Goal: Task Accomplishment & Management: Complete application form

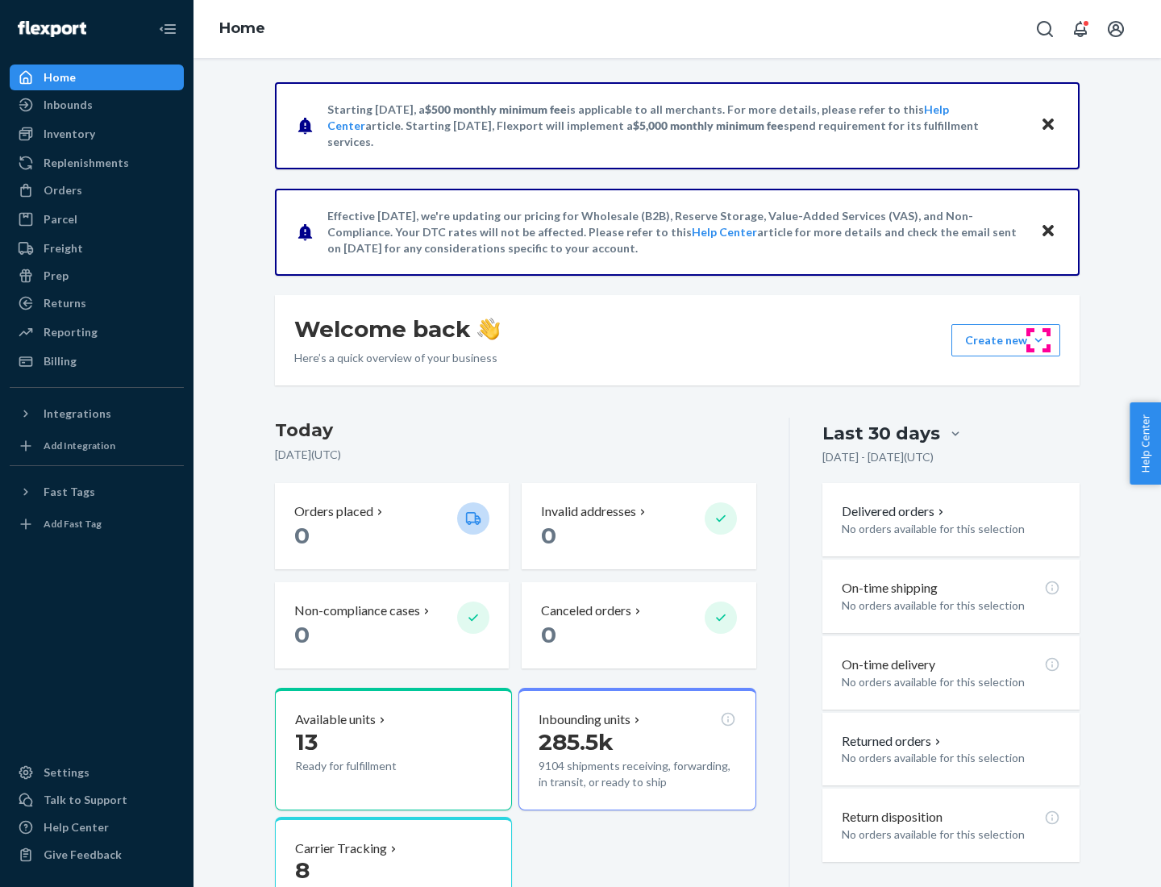
click at [1039, 340] on button "Create new Create new inbound Create new order Create new product" at bounding box center [1005, 340] width 109 height 32
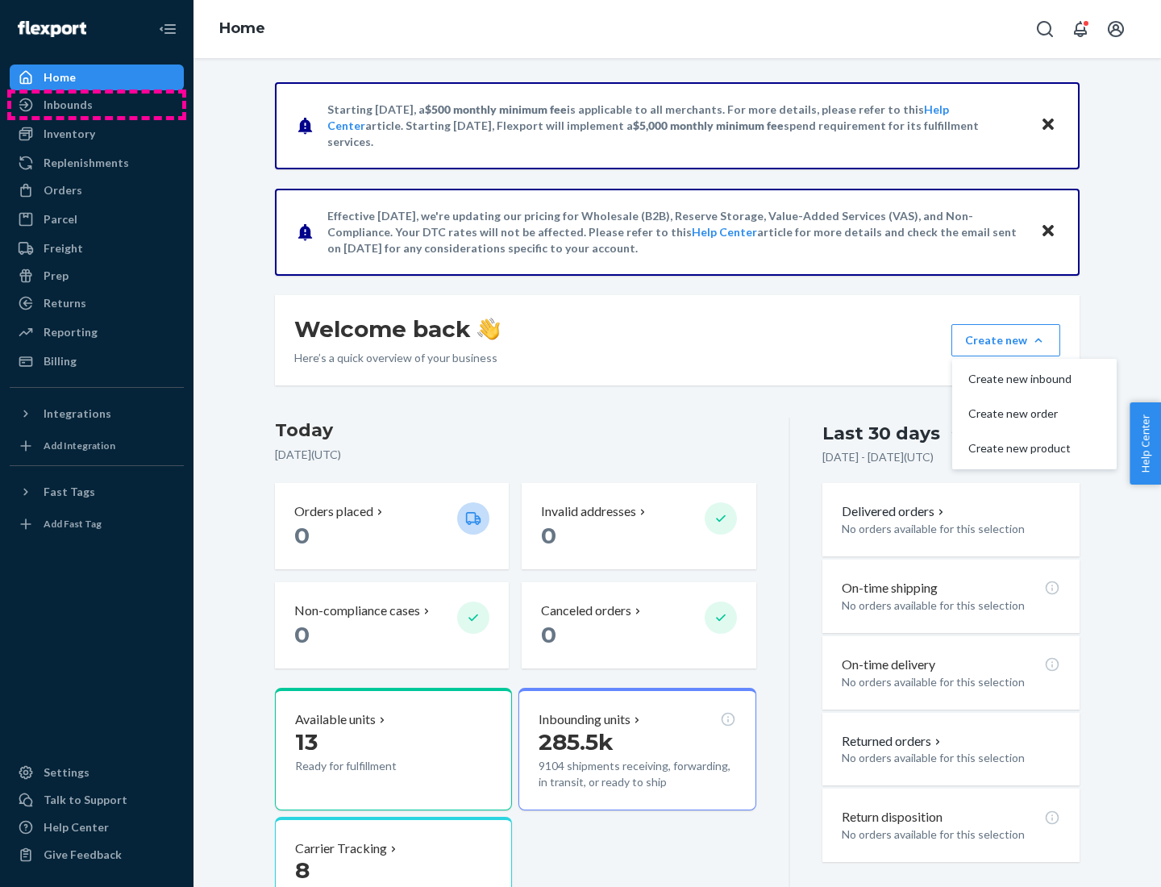
click at [97, 105] on div "Inbounds" at bounding box center [96, 105] width 171 height 23
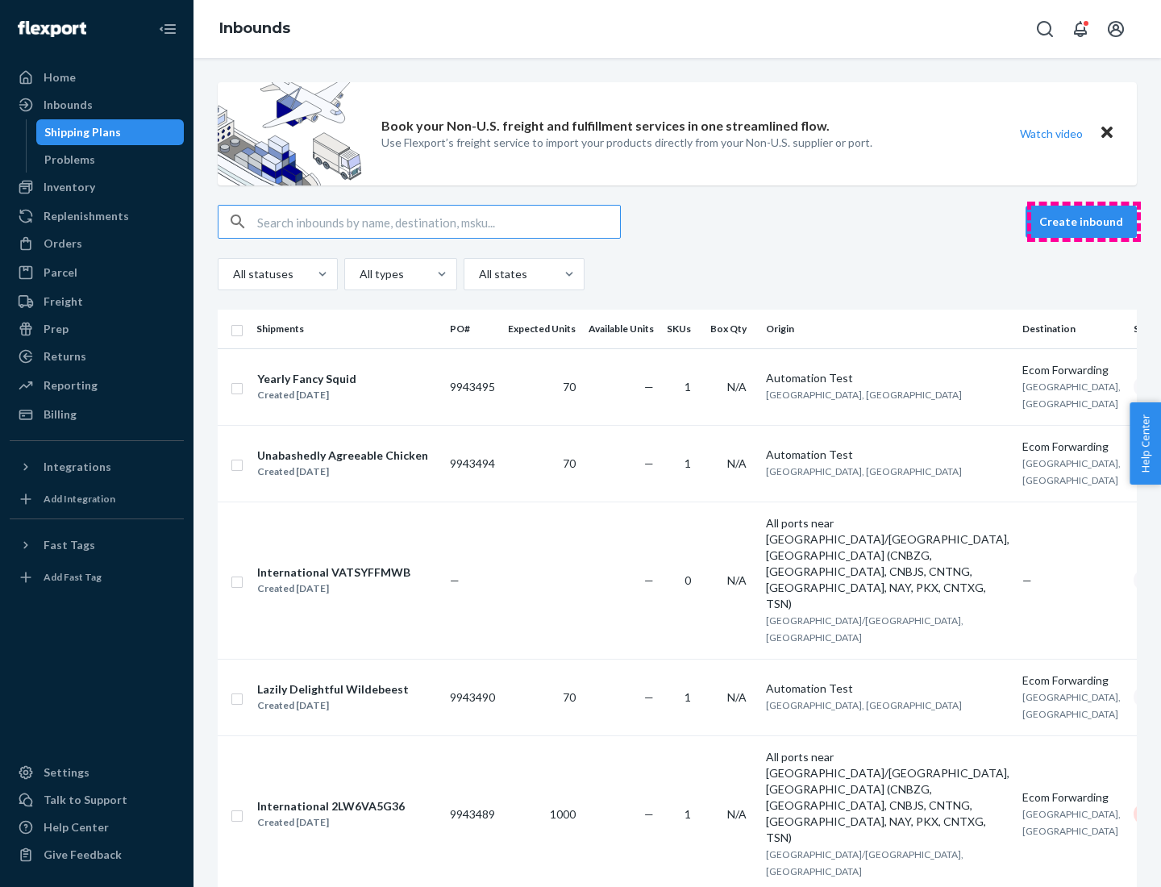
click at [1084, 222] on button "Create inbound" at bounding box center [1081, 222] width 111 height 32
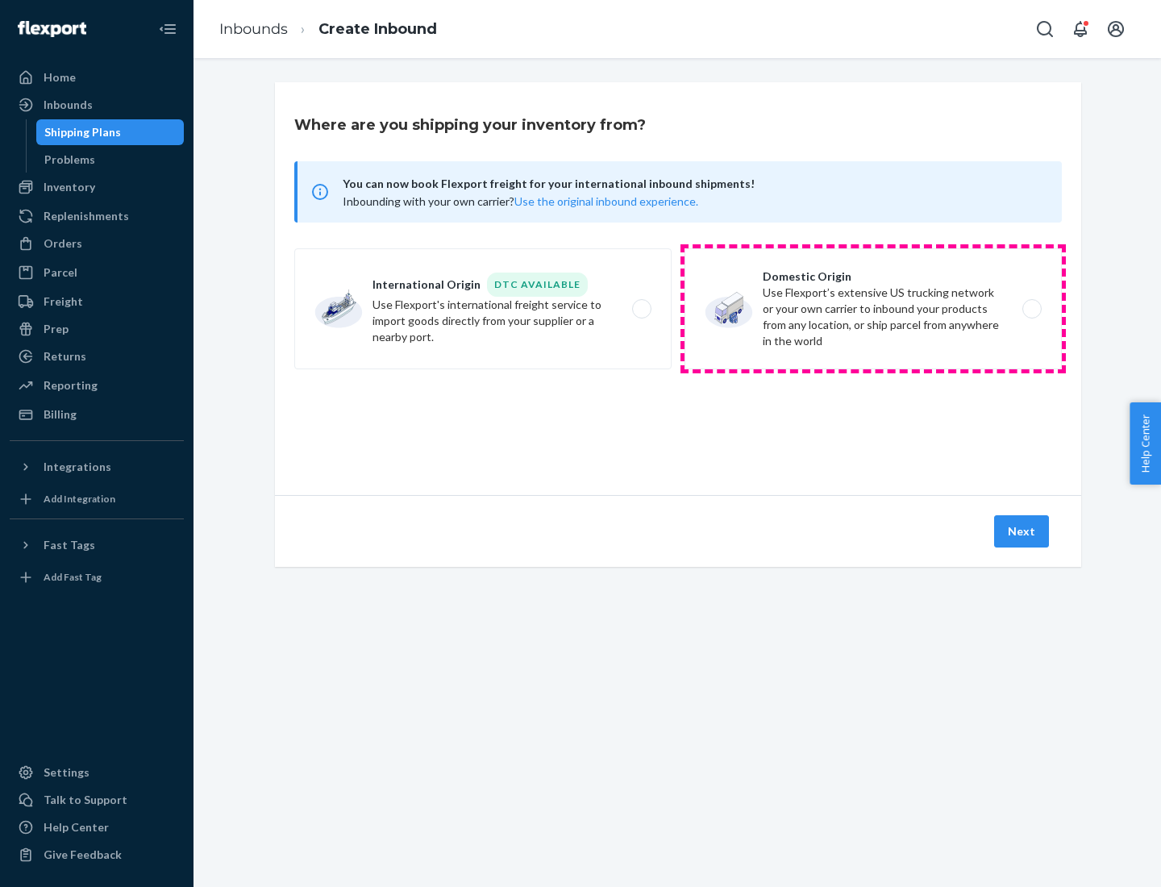
click at [873, 309] on label "Domestic Origin Use Flexport’s extensive US trucking network or your own carrie…" at bounding box center [873, 308] width 377 height 121
click at [1031, 309] on input "Domestic Origin Use Flexport’s extensive US trucking network or your own carrie…" at bounding box center [1036, 309] width 10 height 10
radio input "true"
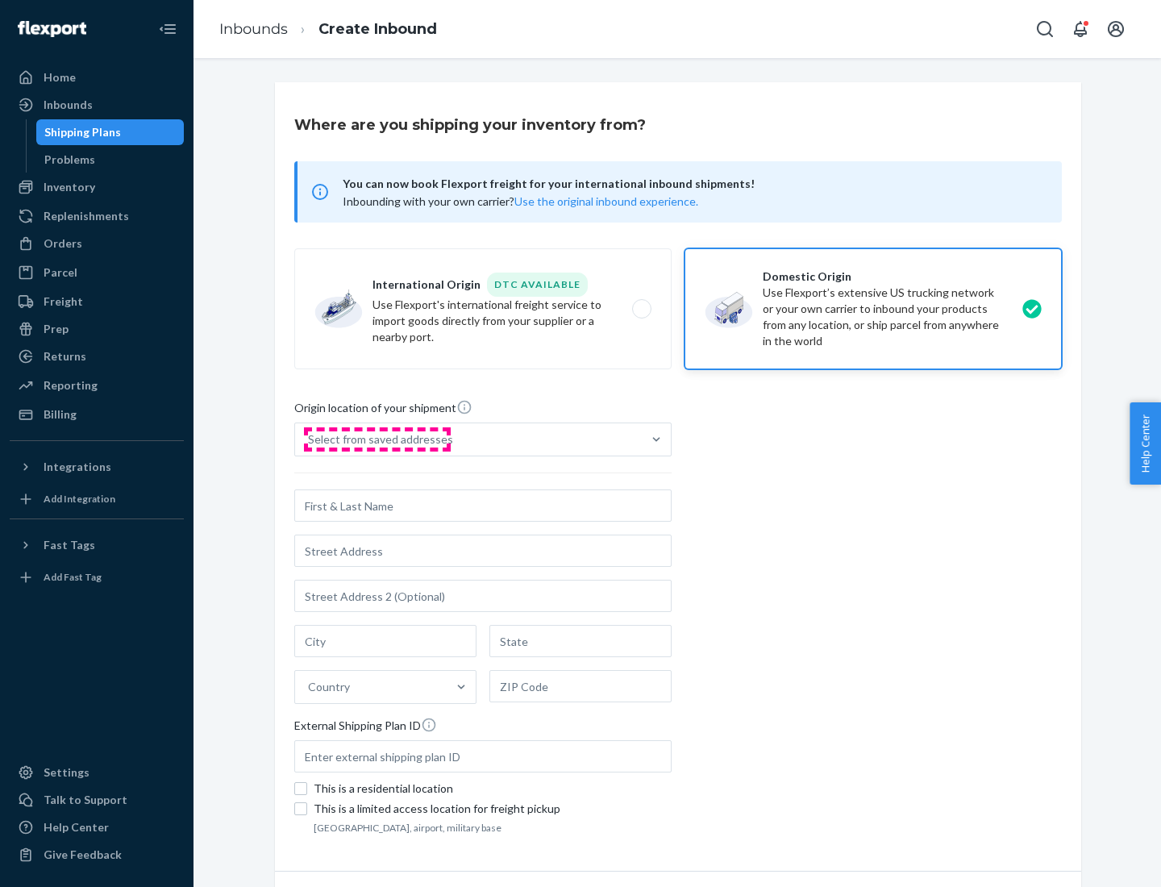
click at [377, 439] on div "Select from saved addresses" at bounding box center [380, 439] width 145 height 16
click at [310, 439] on input "Select from saved addresses" at bounding box center [309, 439] width 2 height 16
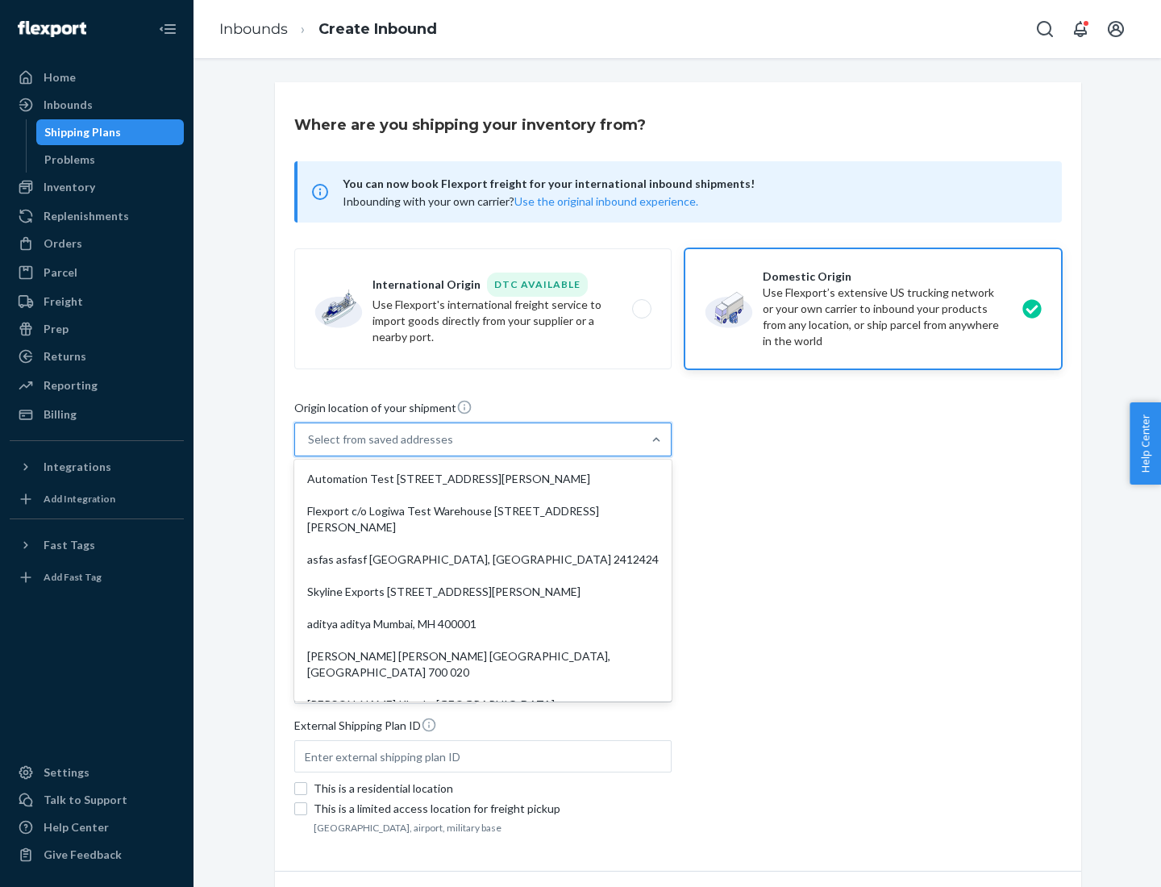
scroll to position [6, 0]
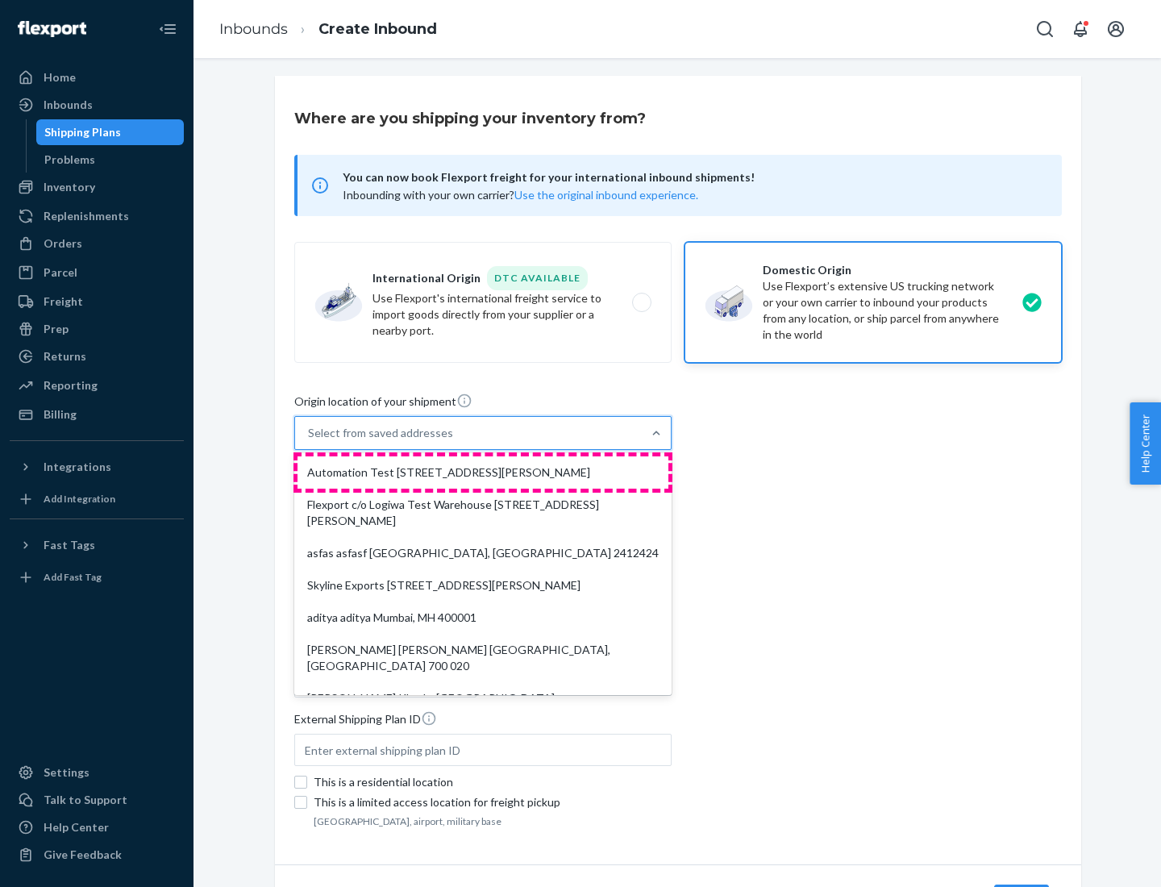
click at [483, 472] on div "Automation Test [STREET_ADDRESS][PERSON_NAME]" at bounding box center [483, 472] width 371 height 32
click at [310, 441] on input "option Automation Test [STREET_ADDRESS][PERSON_NAME]. 9 results available. Use …" at bounding box center [309, 433] width 2 height 16
type input "Automation Test"
type input "9th Floor"
type input "[GEOGRAPHIC_DATA]"
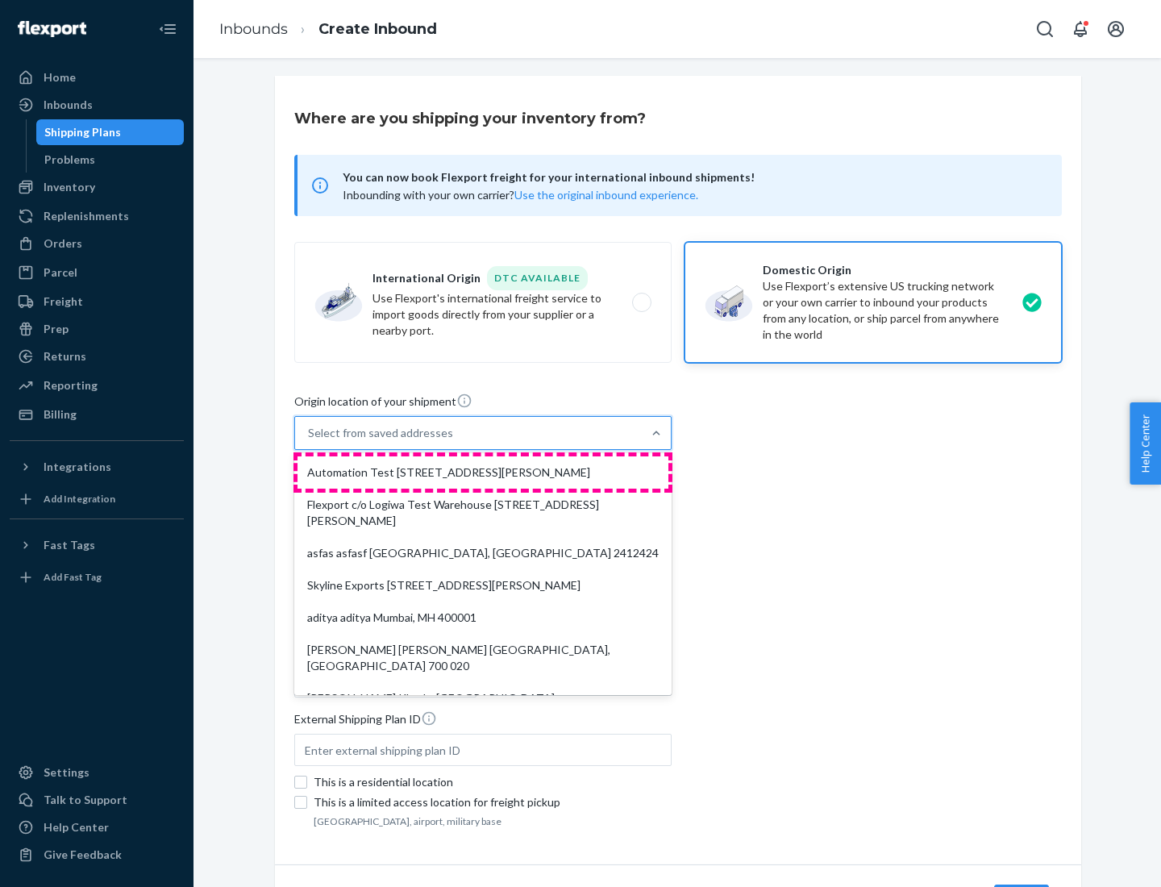
type input "CA"
type input "94104"
type input "[STREET_ADDRESS][PERSON_NAME]"
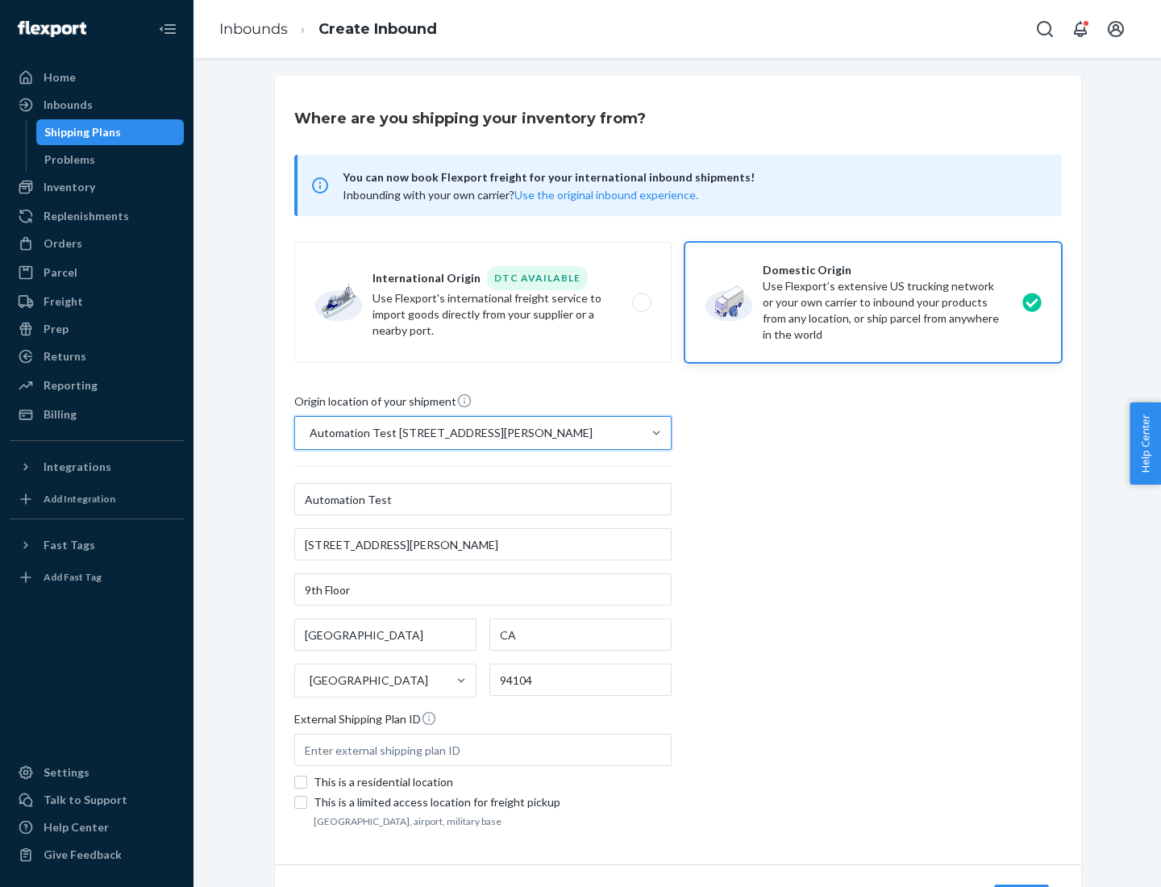
scroll to position [94, 0]
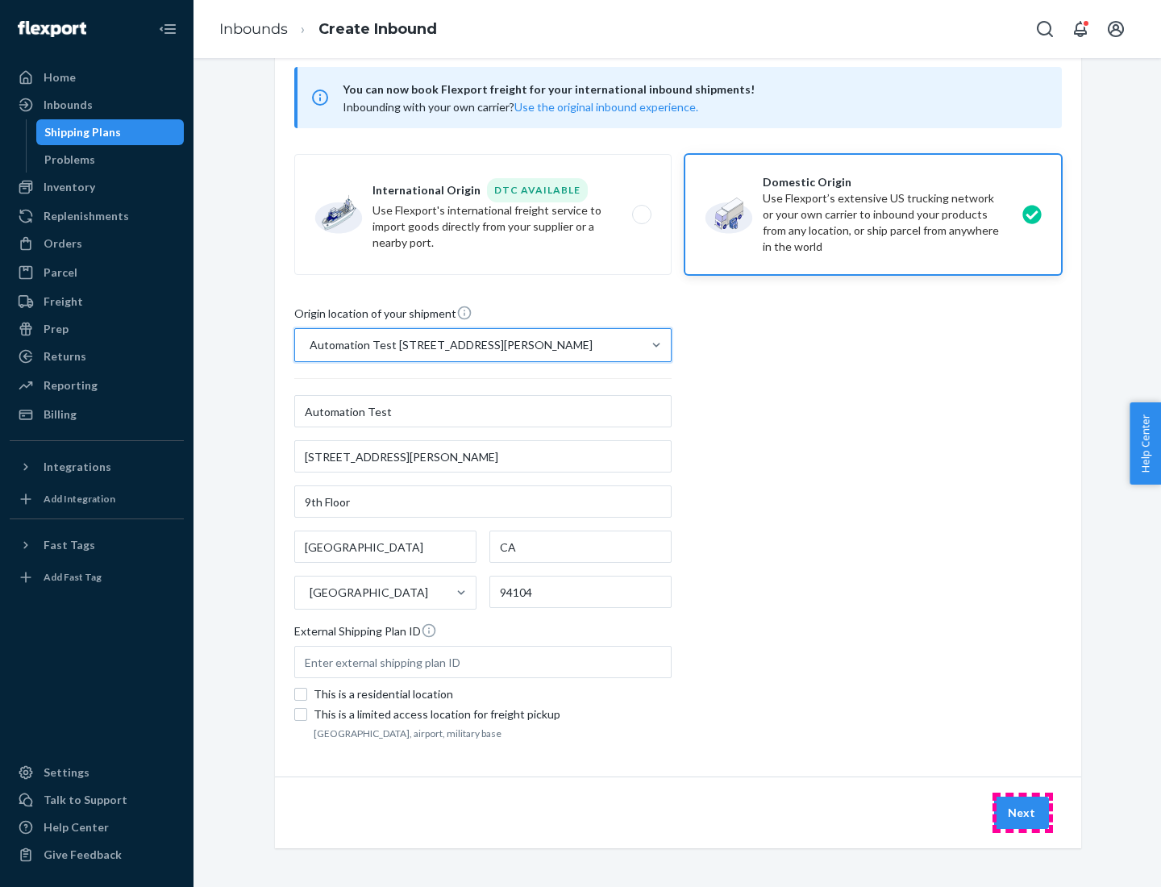
click at [1022, 813] on button "Next" at bounding box center [1021, 813] width 55 height 32
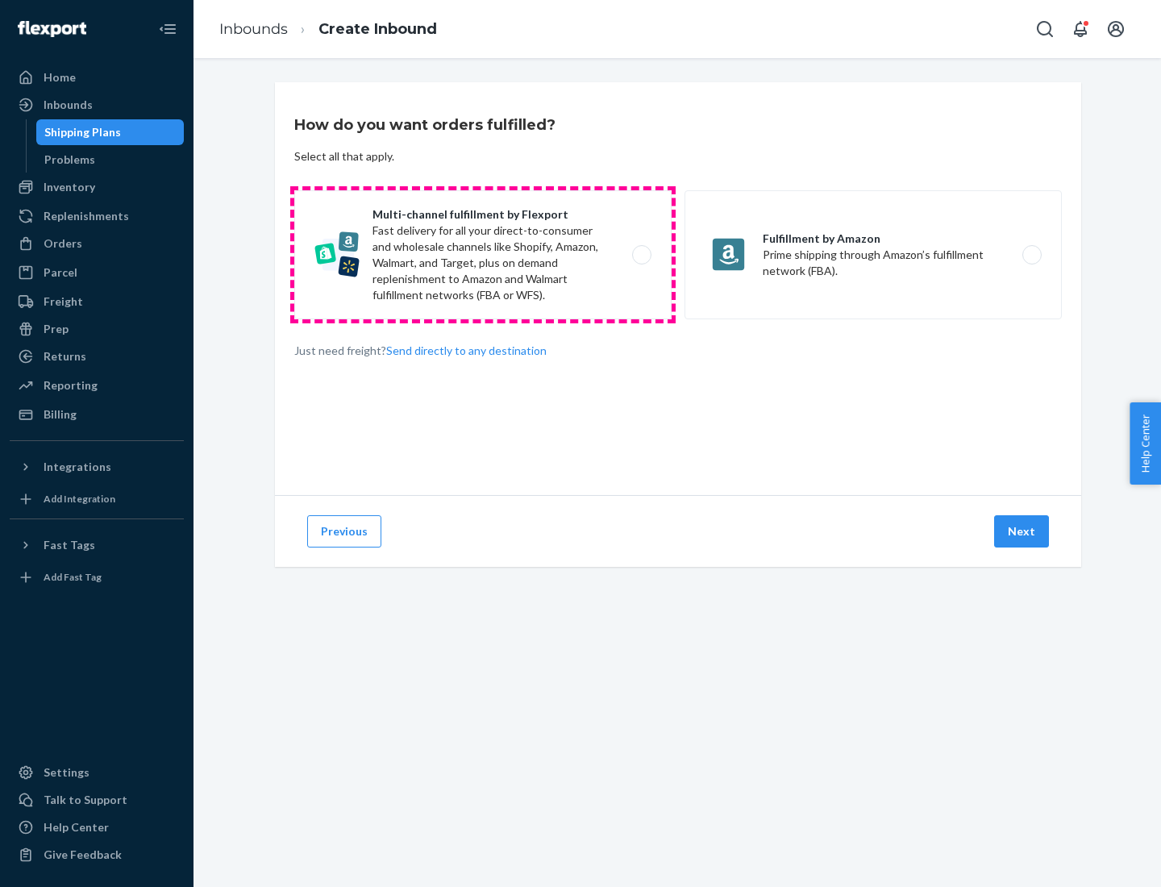
click at [483, 255] on label "Multi-channel fulfillment by Flexport Fast delivery for all your direct-to-cons…" at bounding box center [482, 254] width 377 height 129
click at [641, 255] on input "Multi-channel fulfillment by Flexport Fast delivery for all your direct-to-cons…" at bounding box center [646, 255] width 10 height 10
radio input "true"
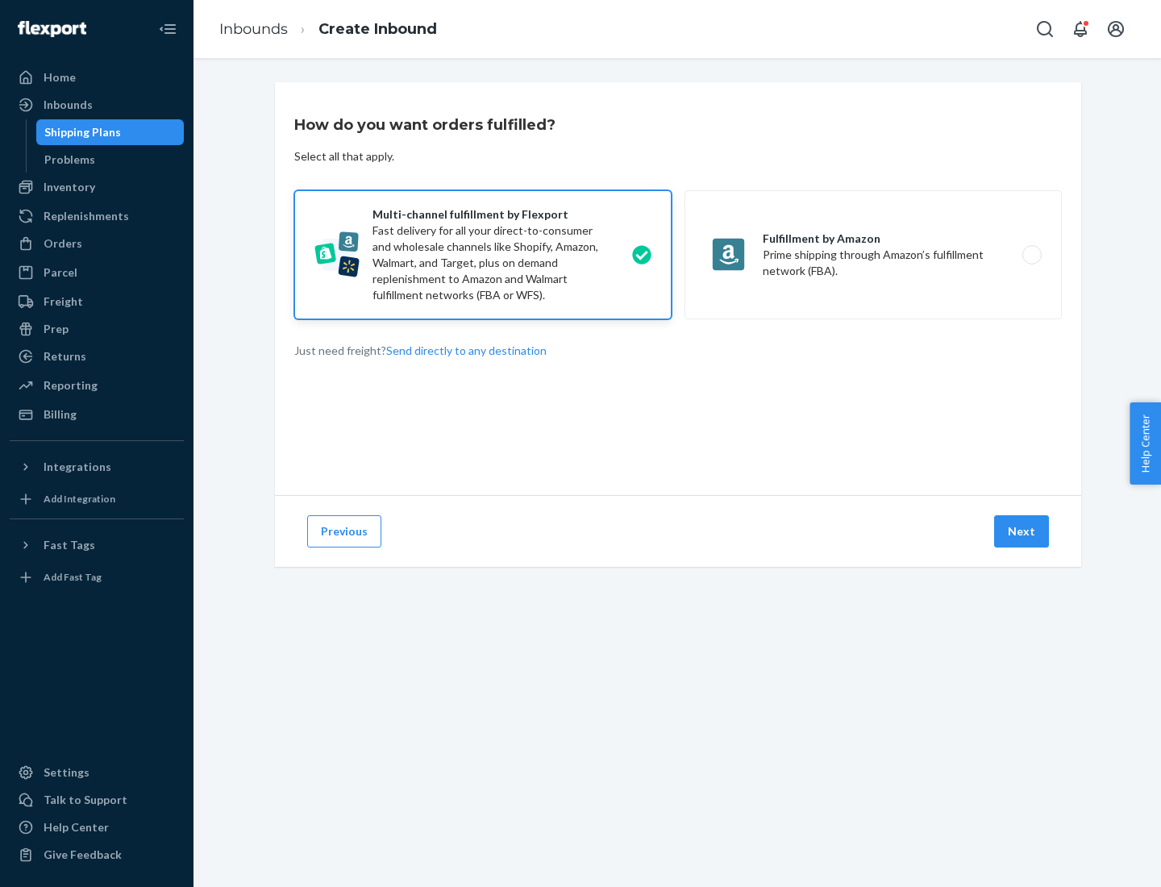
click at [1022, 531] on button "Next" at bounding box center [1021, 531] width 55 height 32
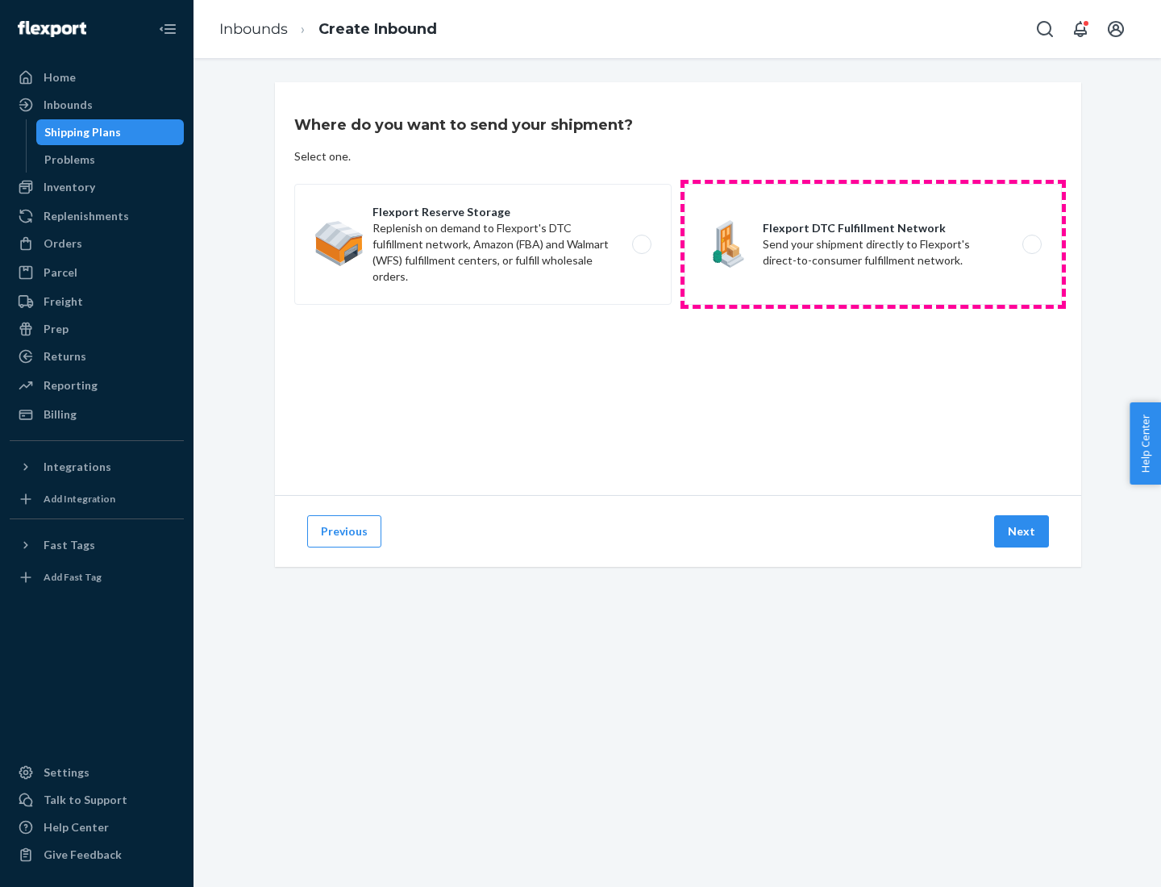
click at [873, 244] on label "Flexport DTC Fulfillment Network Send your shipment directly to Flexport's dire…" at bounding box center [873, 244] width 377 height 121
click at [1031, 244] on input "Flexport DTC Fulfillment Network Send your shipment directly to Flexport's dire…" at bounding box center [1036, 244] width 10 height 10
radio input "true"
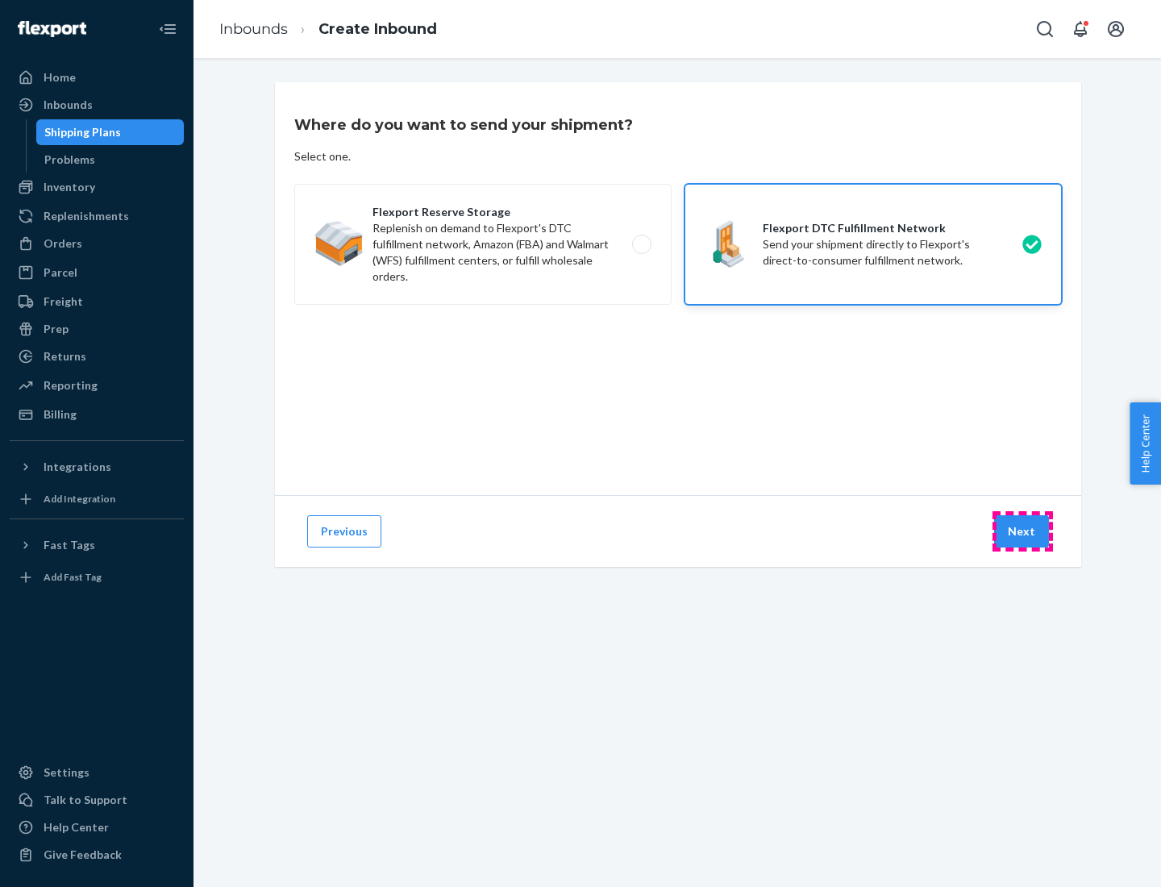
click at [1022, 531] on button "Next" at bounding box center [1021, 531] width 55 height 32
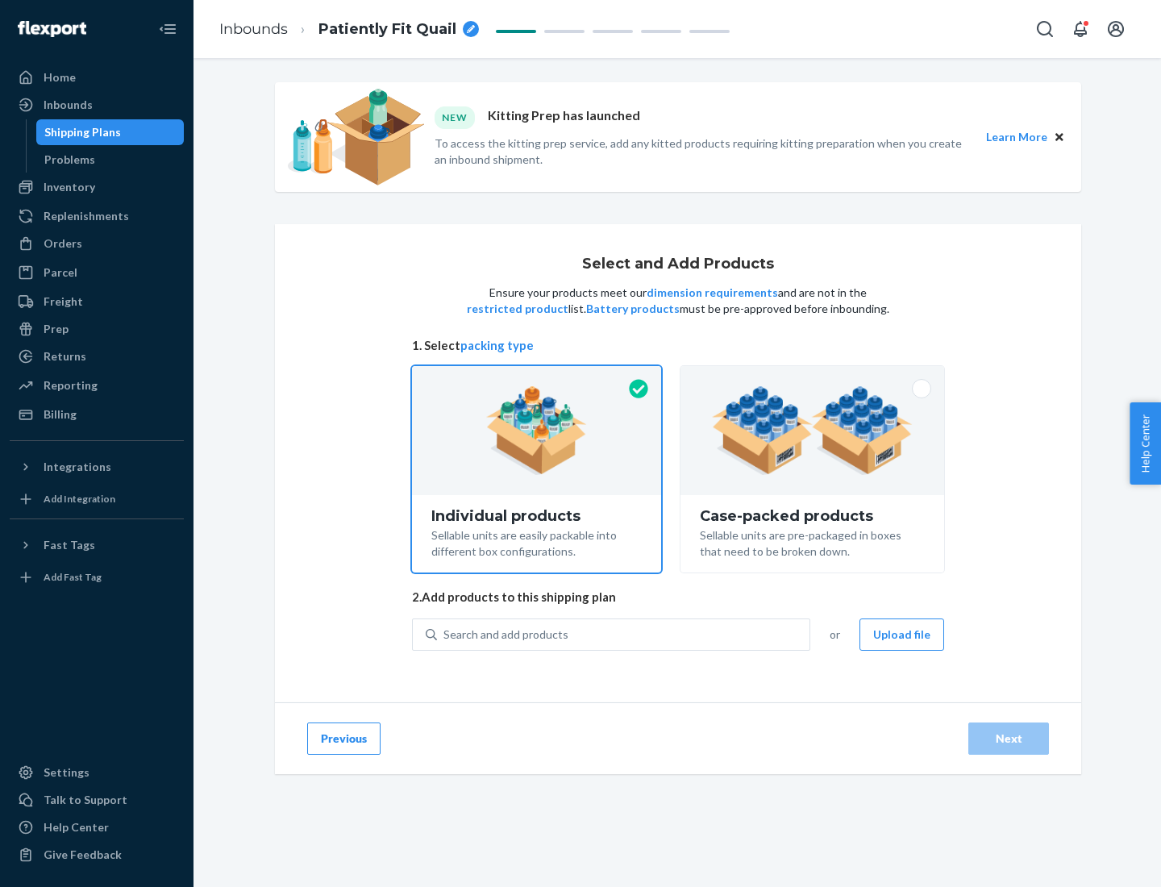
click at [813, 431] on img at bounding box center [812, 430] width 201 height 89
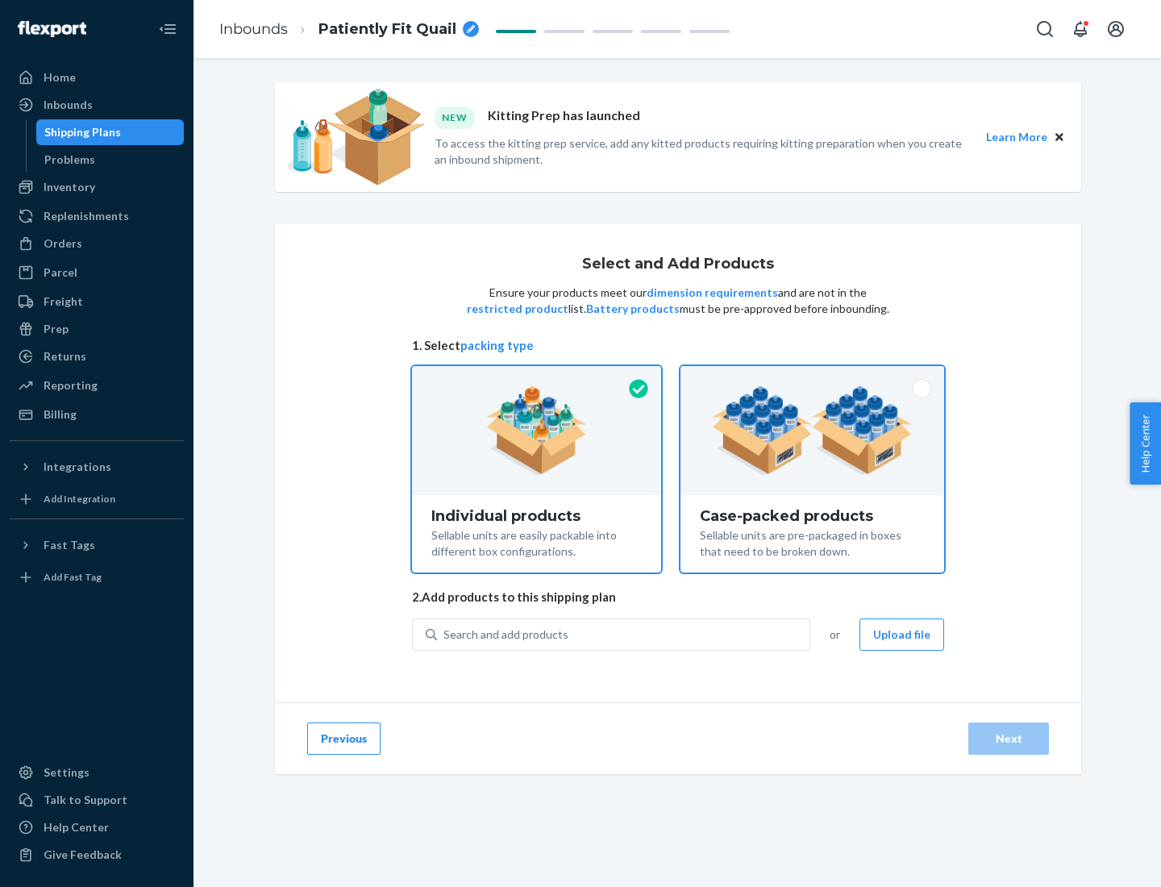
click at [813, 377] on input "Case-packed products Sellable units are pre-packaged in boxes that need to be b…" at bounding box center [812, 371] width 10 height 10
radio input "true"
radio input "false"
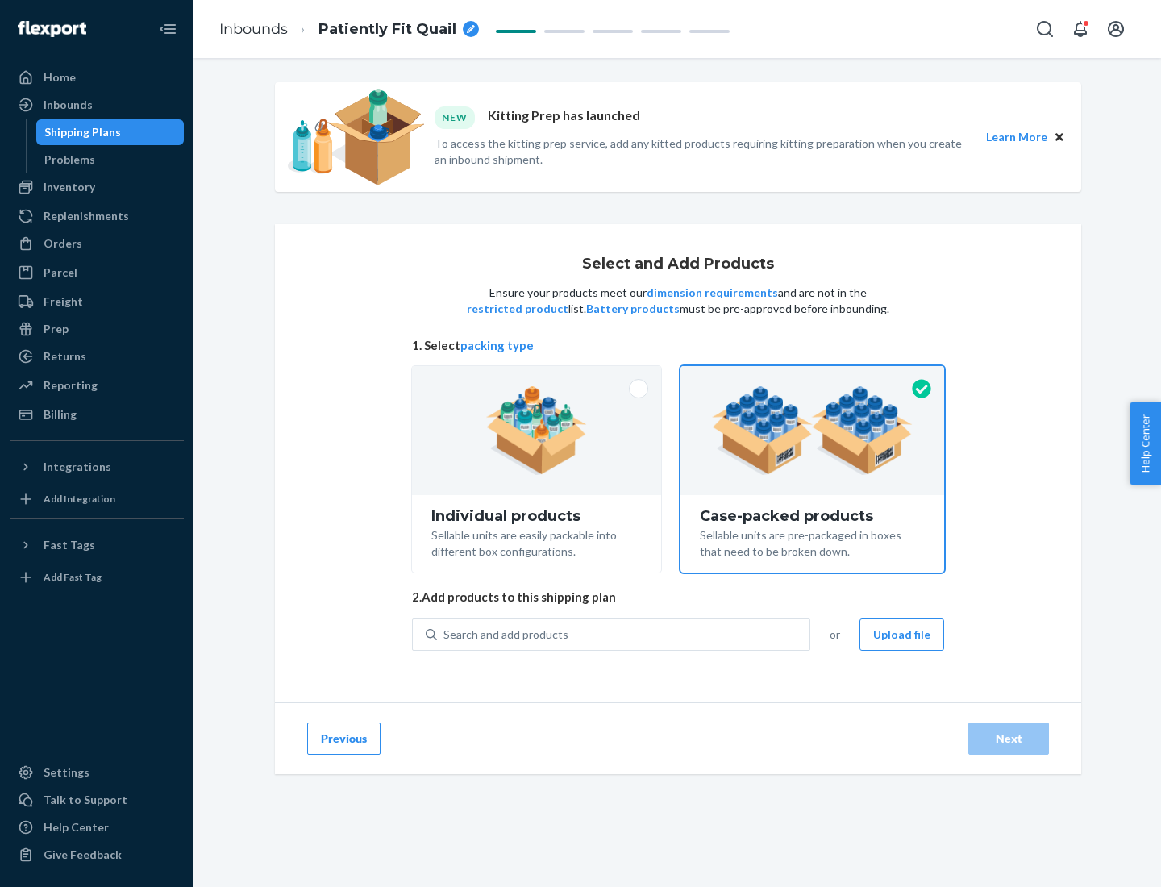
click at [624, 634] on div "Search and add products" at bounding box center [623, 634] width 373 height 29
click at [445, 634] on input "Search and add products" at bounding box center [444, 634] width 2 height 16
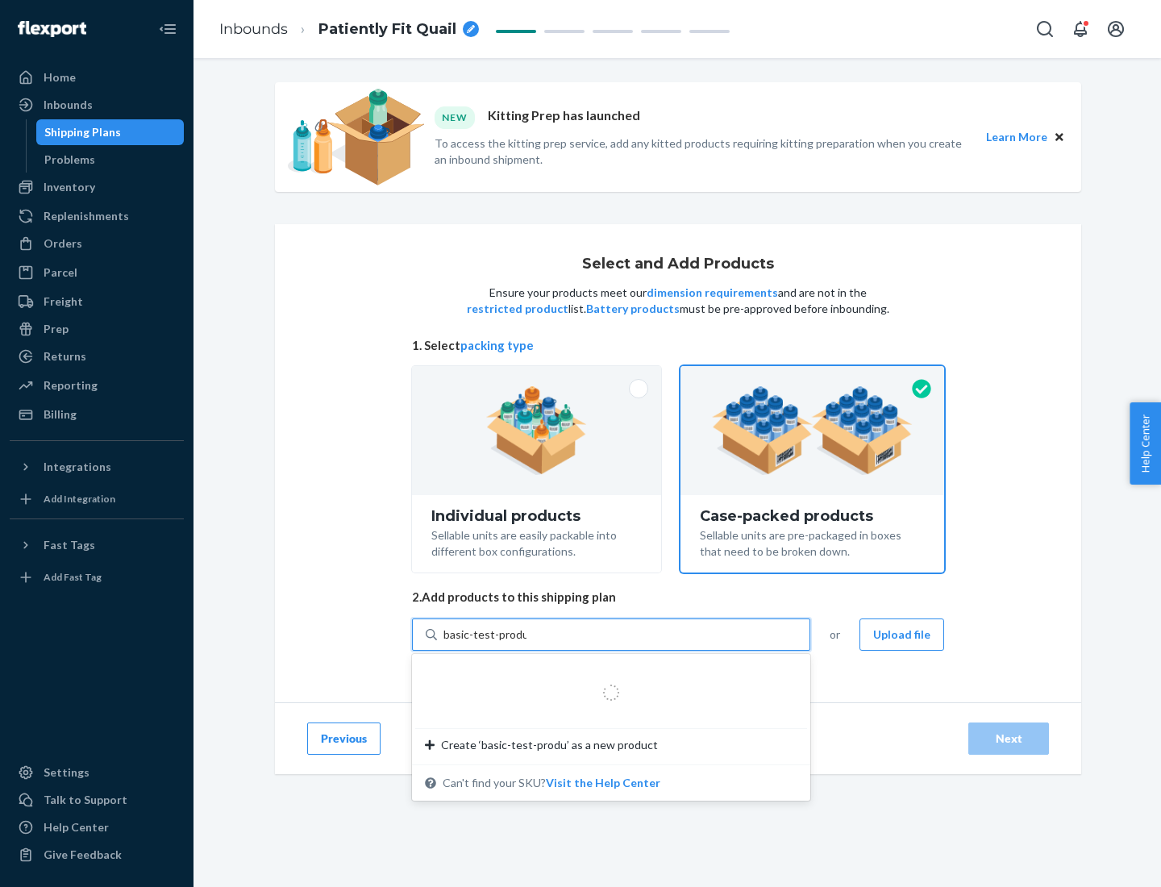
type input "basic-test-product-1"
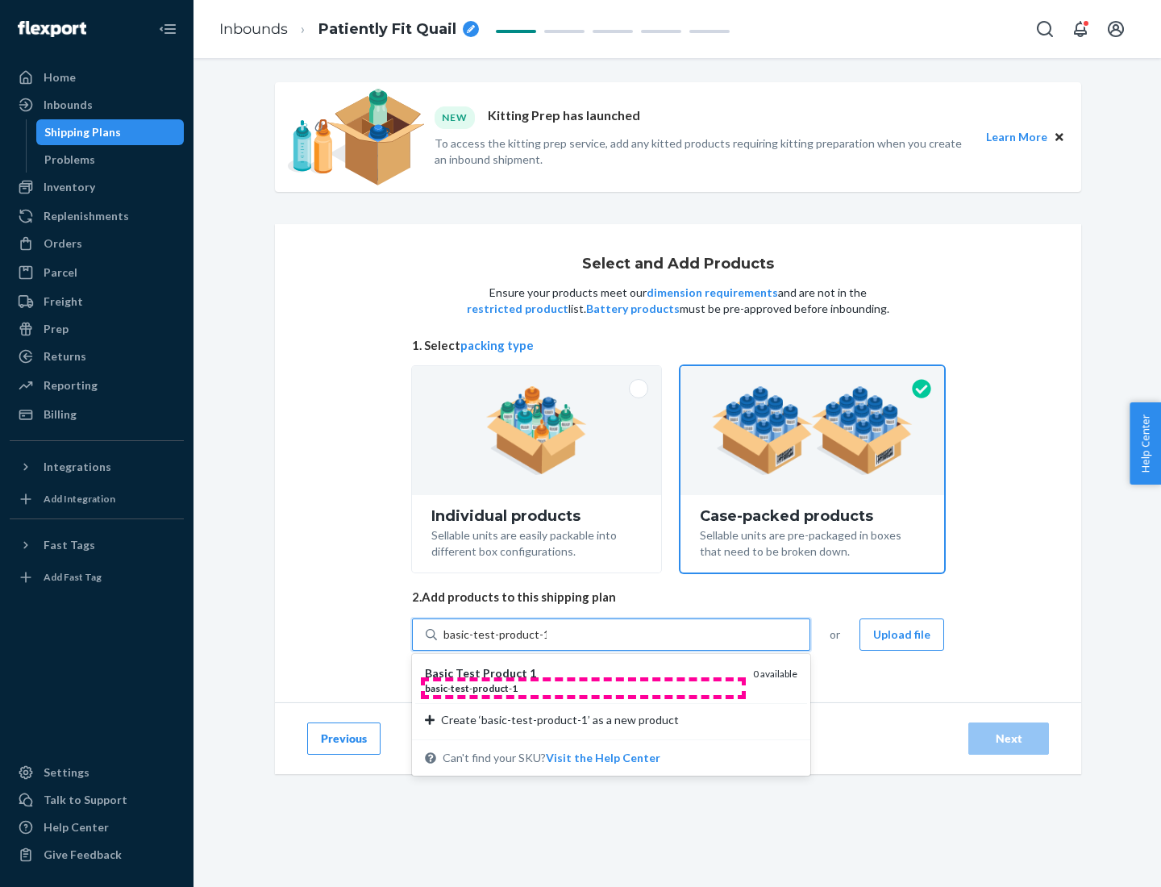
click at [583, 688] on div "basic - test - product - 1" at bounding box center [582, 688] width 315 height 14
click at [547, 643] on input "basic-test-product-1" at bounding box center [494, 634] width 103 height 16
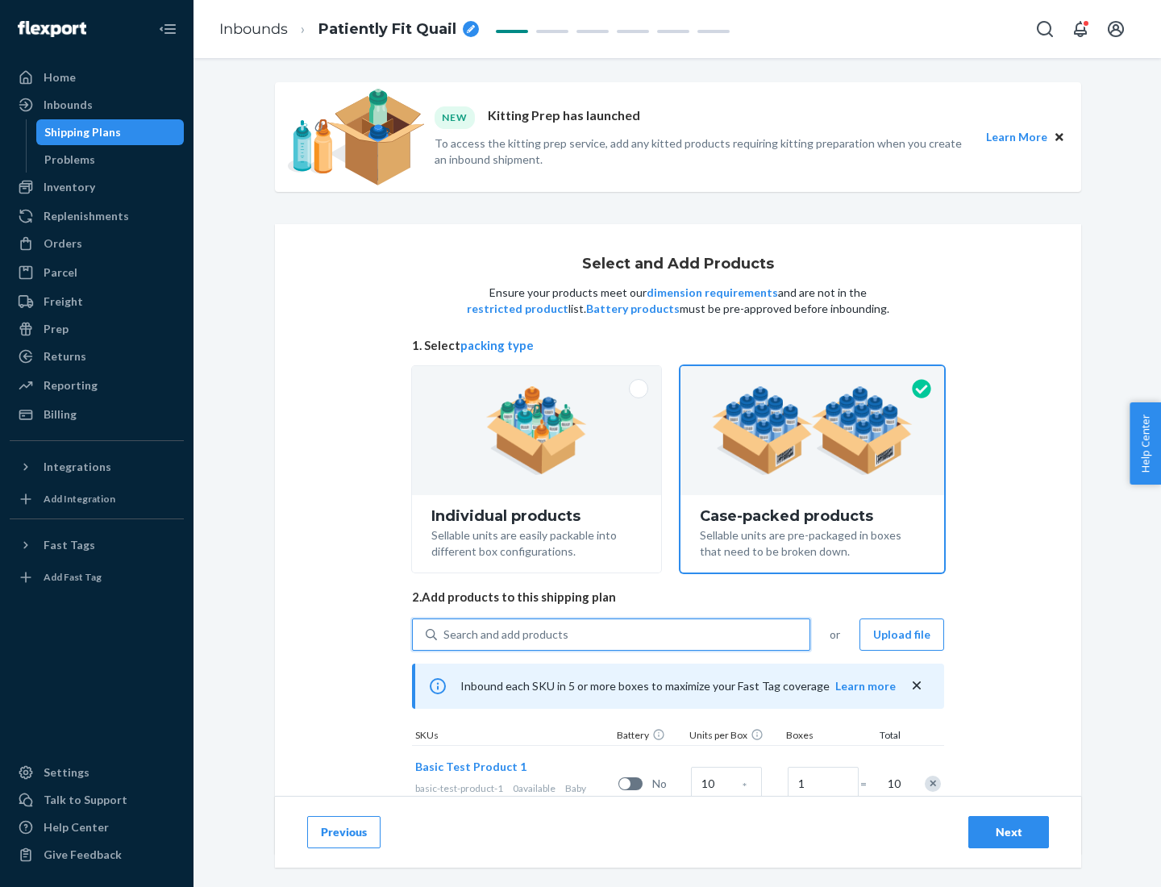
scroll to position [58, 0]
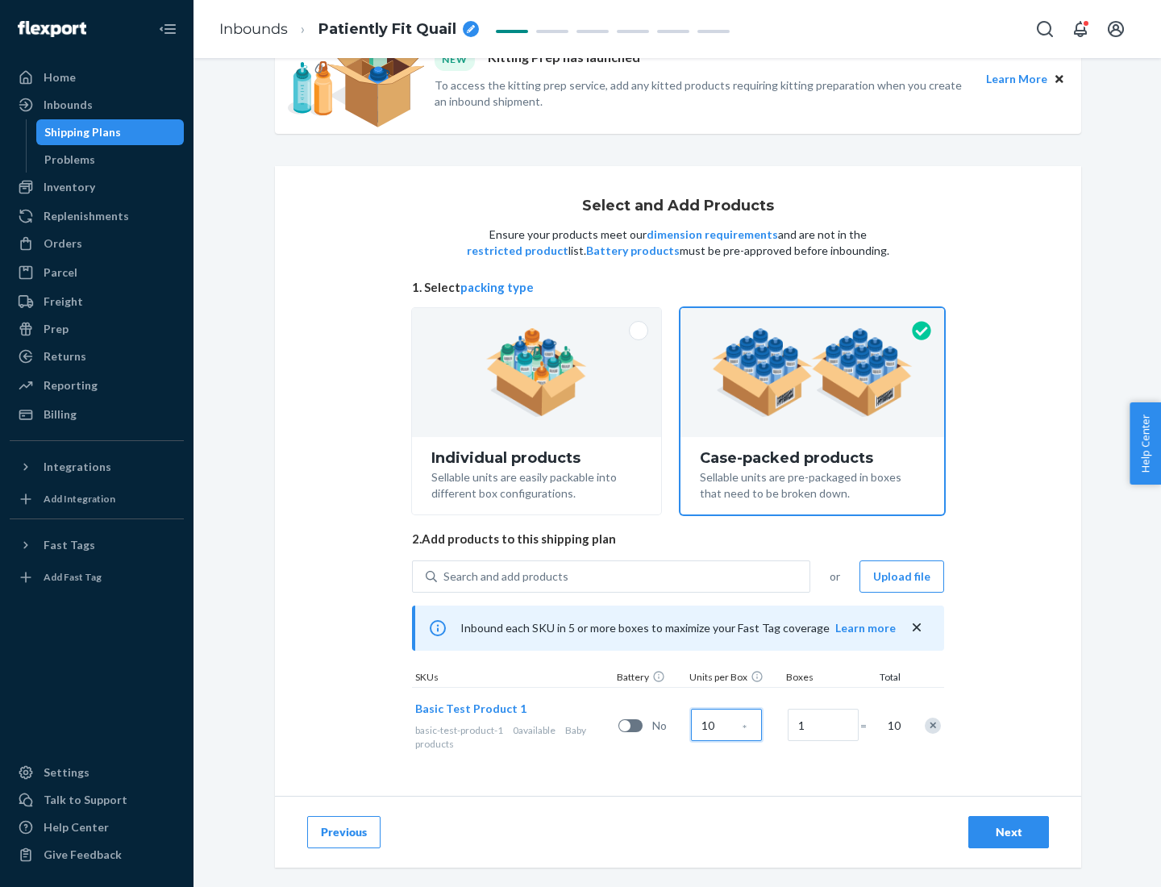
type input "10"
type input "7"
click at [1009, 832] on div "Next" at bounding box center [1008, 832] width 53 height 16
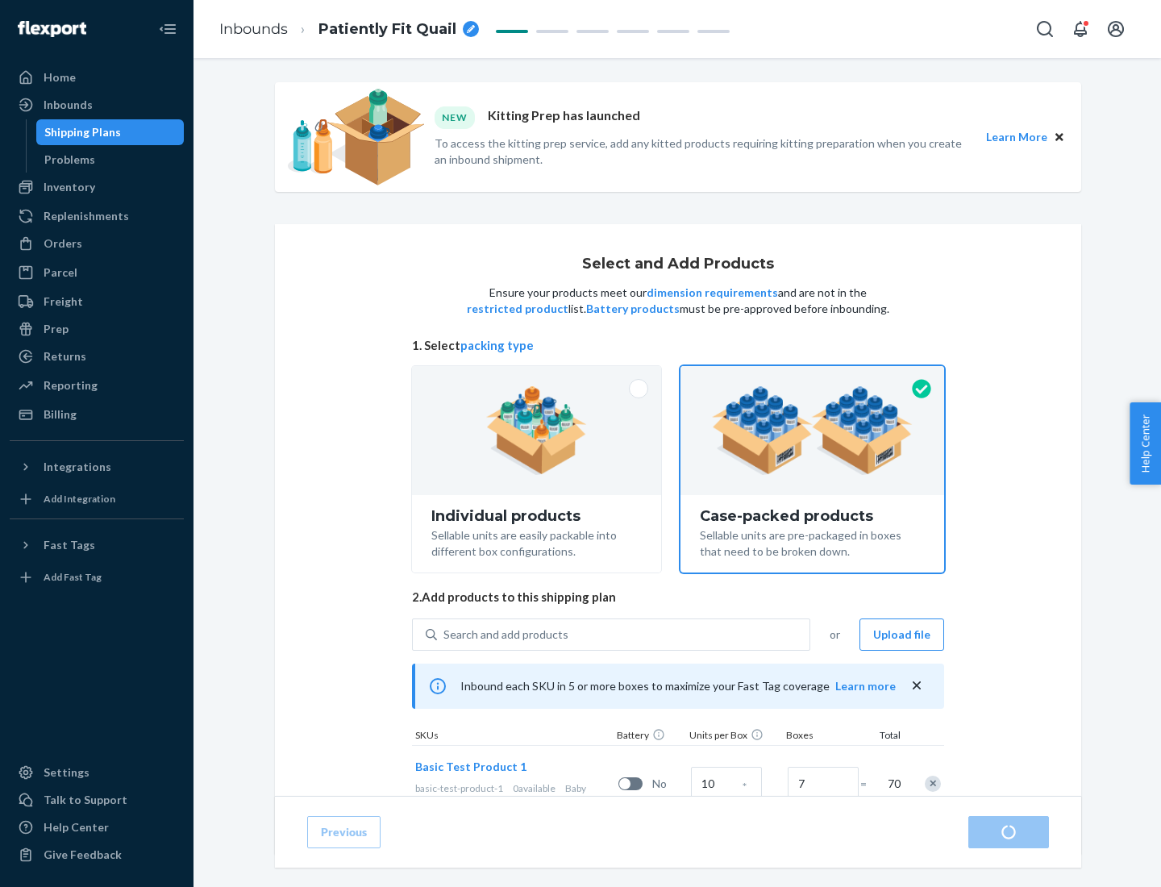
radio input "true"
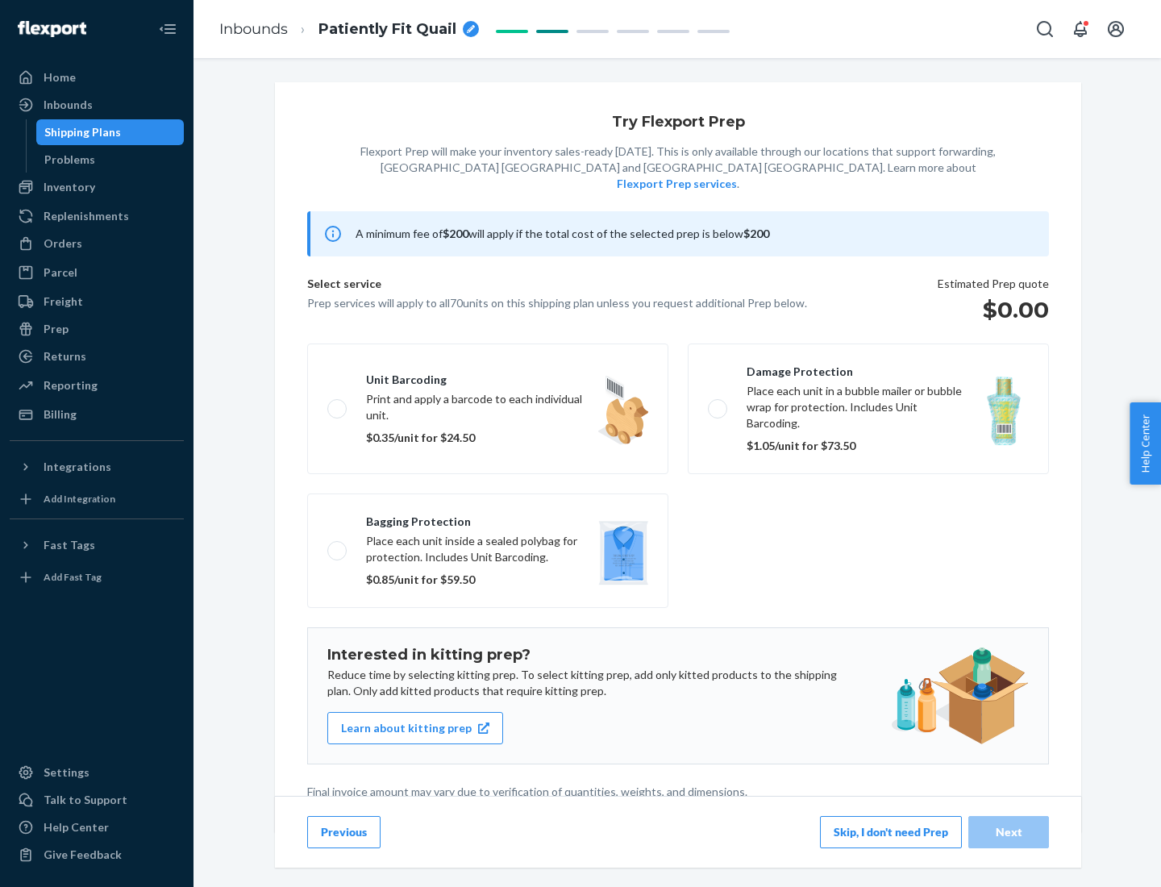
scroll to position [4, 0]
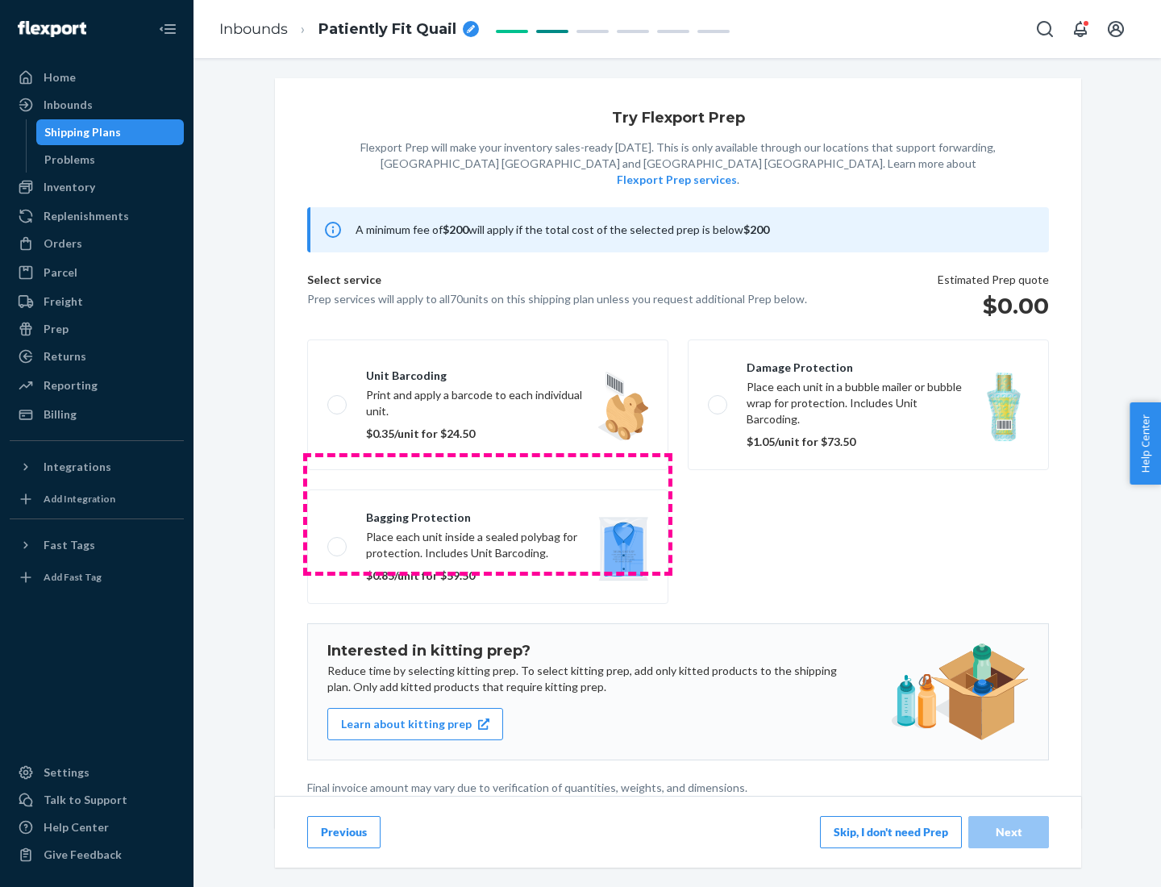
click at [488, 514] on label "Bagging protection Place each unit inside a sealed polybag for protection. Incl…" at bounding box center [487, 546] width 361 height 114
click at [338, 541] on input "Bagging protection Place each unit inside a sealed polybag for protection. Incl…" at bounding box center [332, 546] width 10 height 10
checkbox input "true"
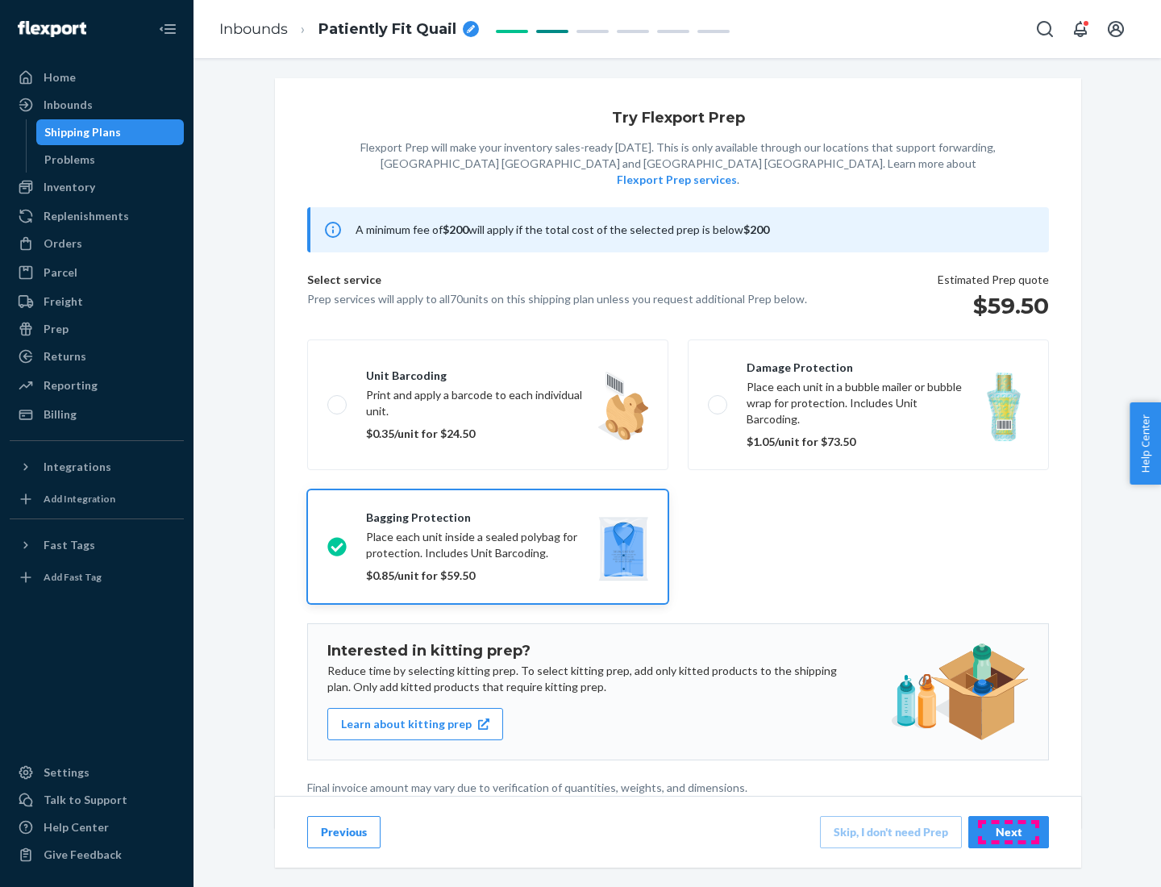
click at [1009, 831] on div "Next" at bounding box center [1008, 832] width 53 height 16
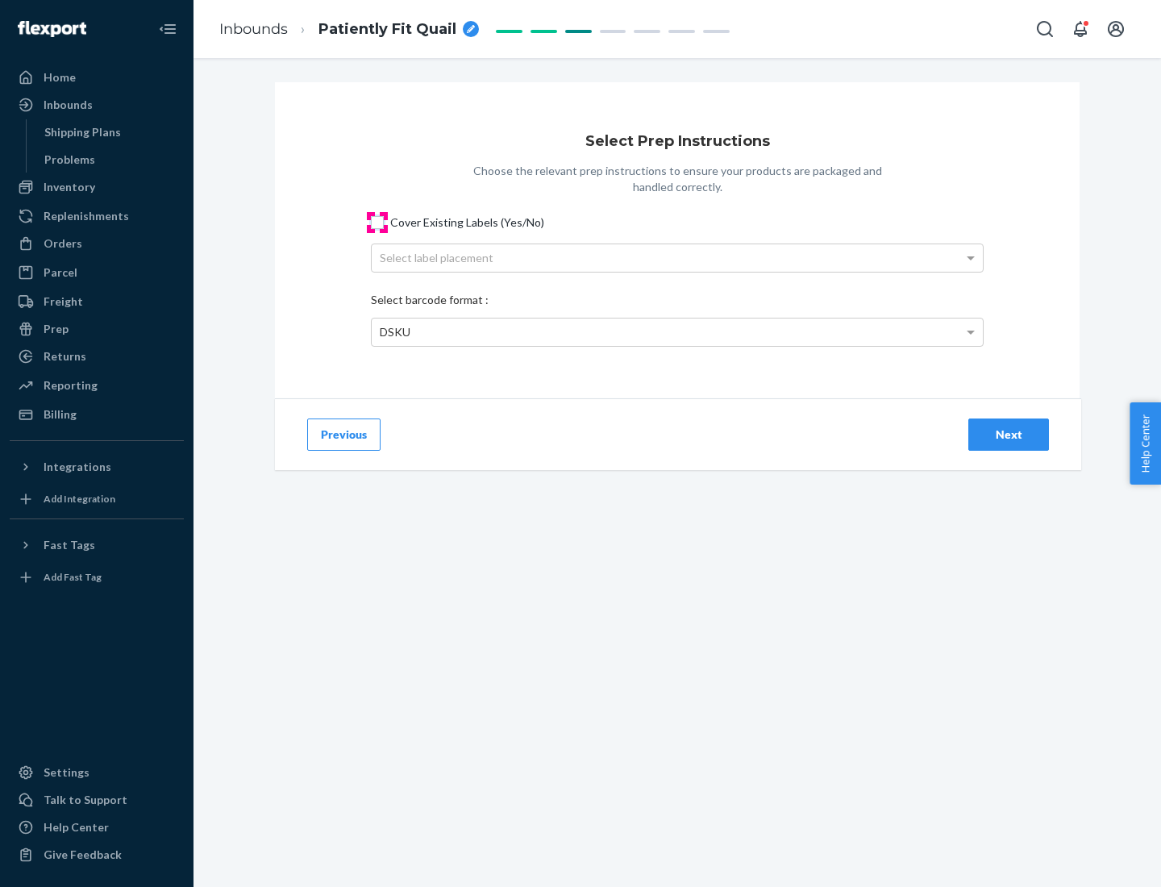
click at [377, 222] on input "Cover Existing Labels (Yes/No)" at bounding box center [377, 222] width 13 height 13
checkbox input "true"
click at [677, 257] on div "Select label placement" at bounding box center [677, 257] width 611 height 27
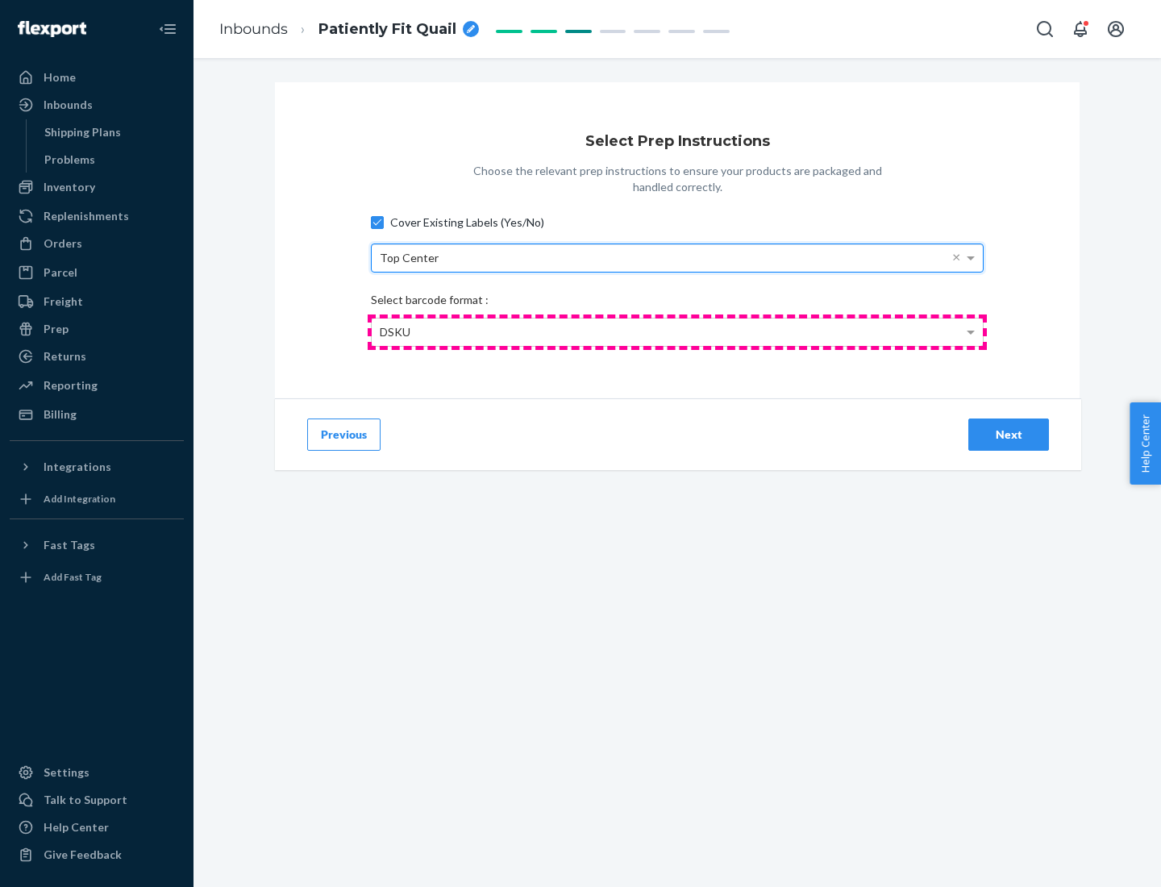
click at [677, 331] on div "DSKU" at bounding box center [677, 331] width 611 height 27
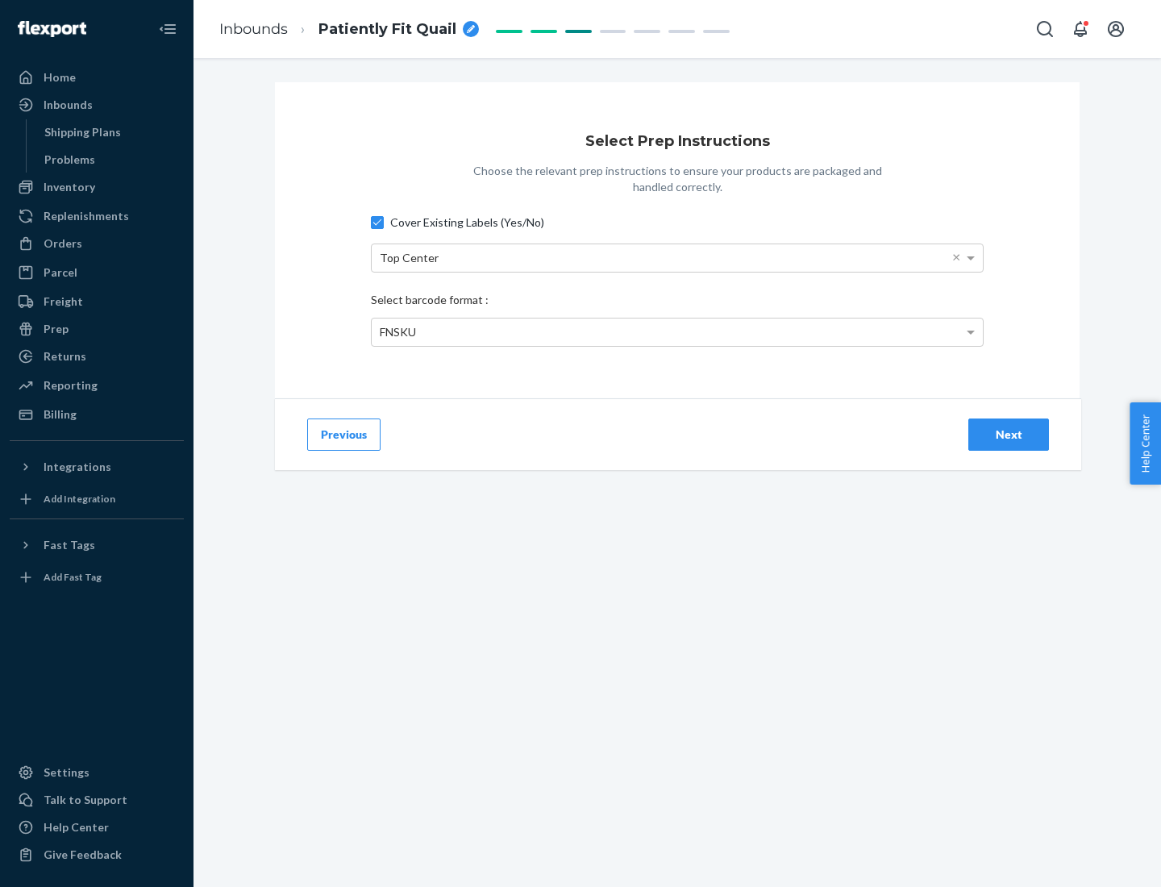
click at [1009, 434] on div "Next" at bounding box center [1008, 435] width 53 height 16
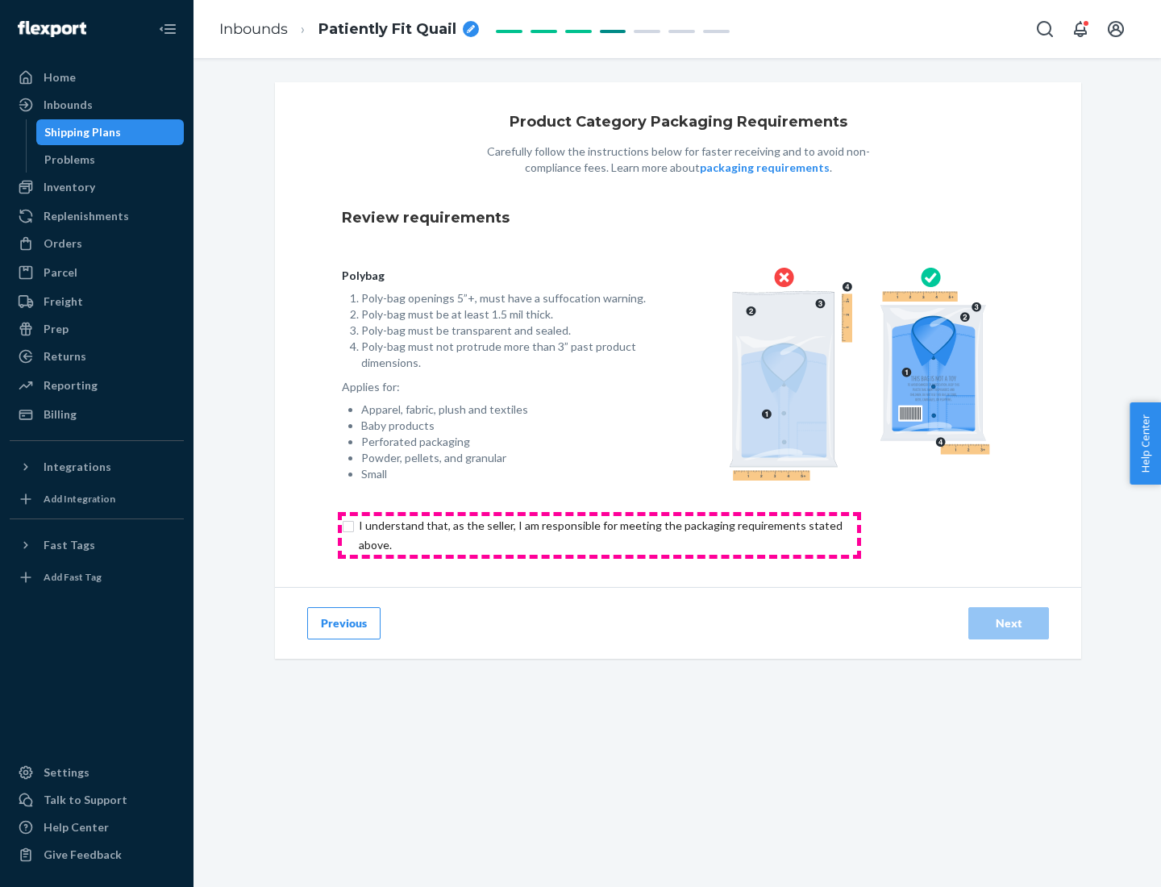
click at [599, 535] on input "checkbox" at bounding box center [610, 535] width 536 height 39
checkbox input "true"
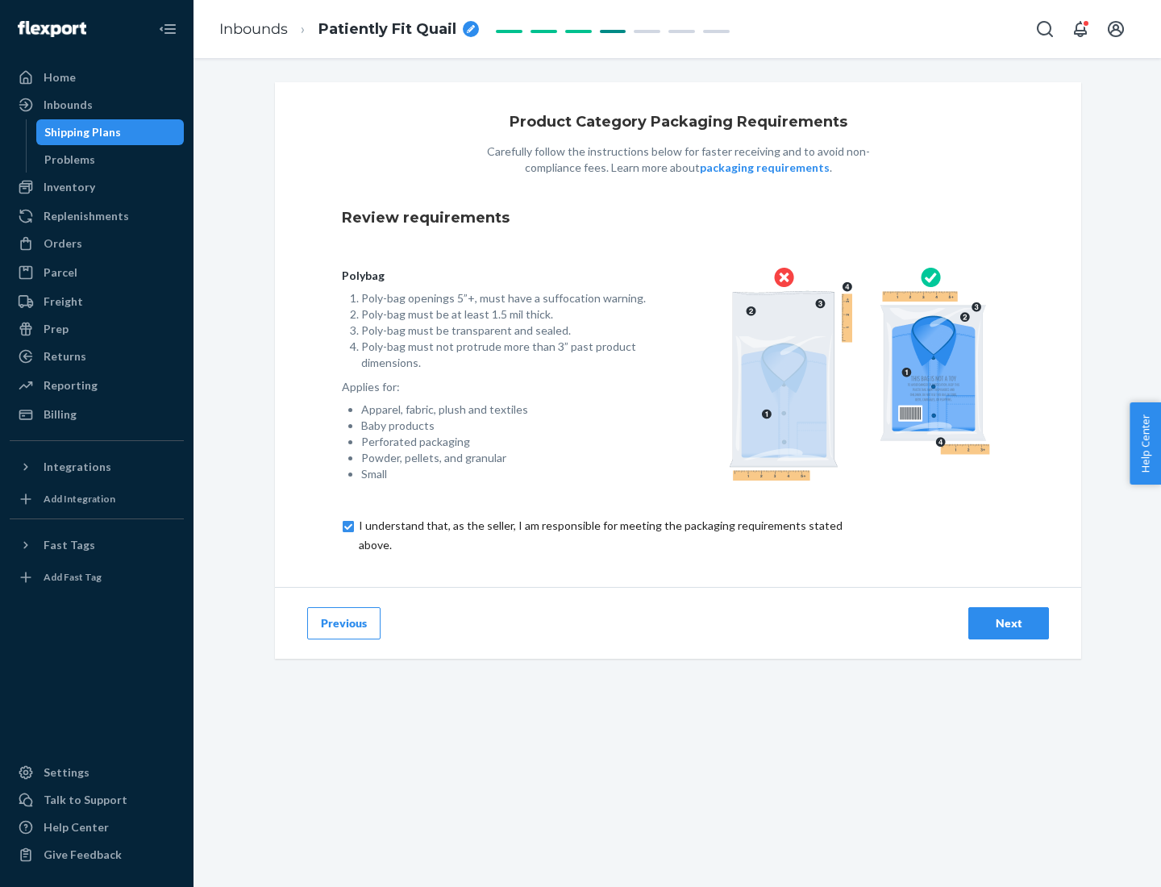
click at [1009, 622] on div "Next" at bounding box center [1008, 623] width 53 height 16
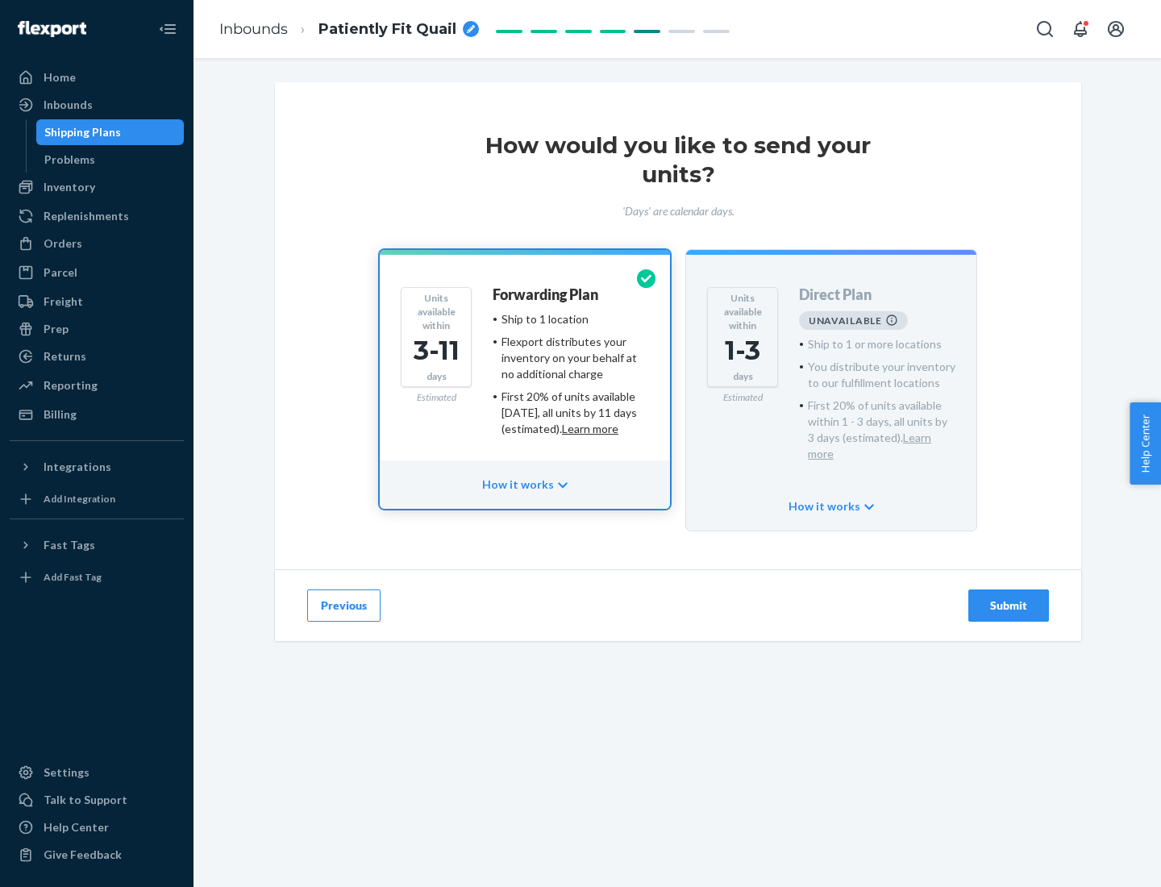
click at [547, 294] on h4 "Forwarding Plan" at bounding box center [546, 295] width 106 height 16
click at [1009, 597] on div "Submit" at bounding box center [1008, 605] width 53 height 16
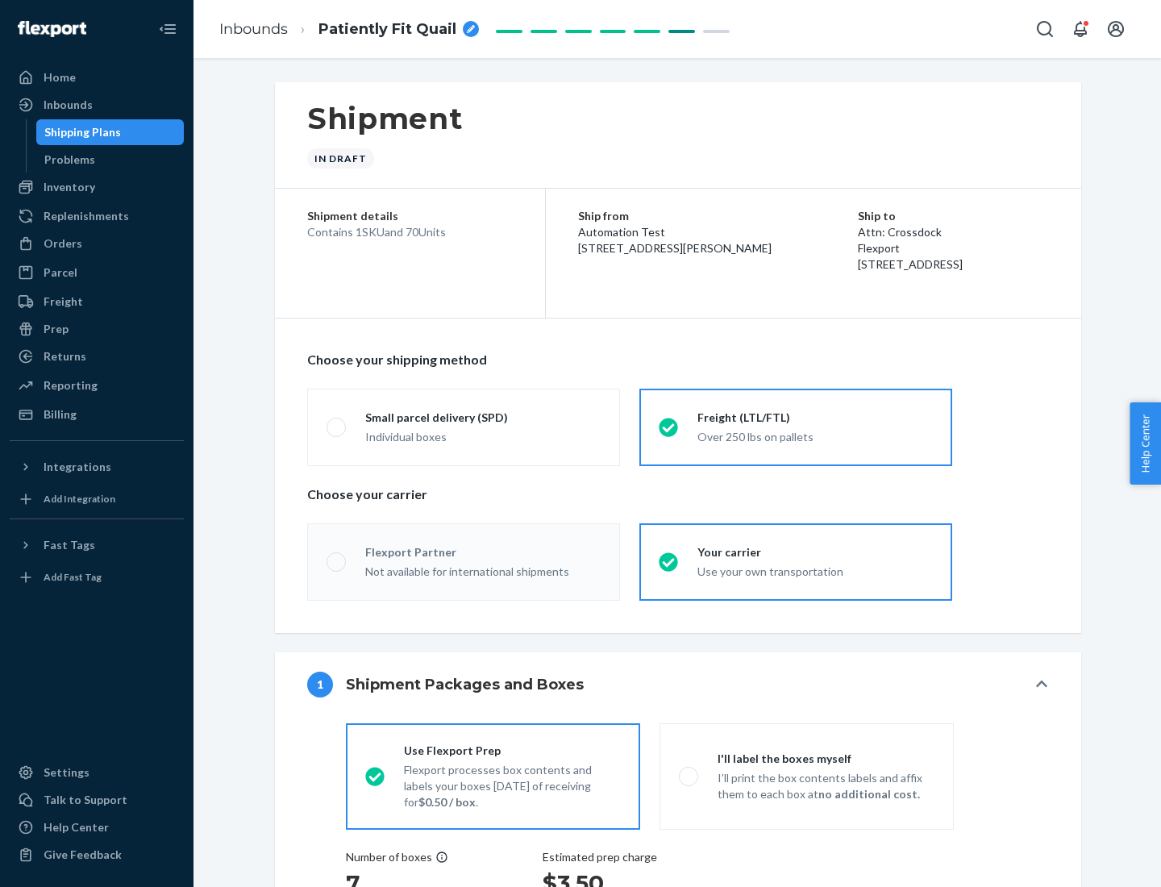
radio input "true"
radio input "false"
radio input "true"
radio input "false"
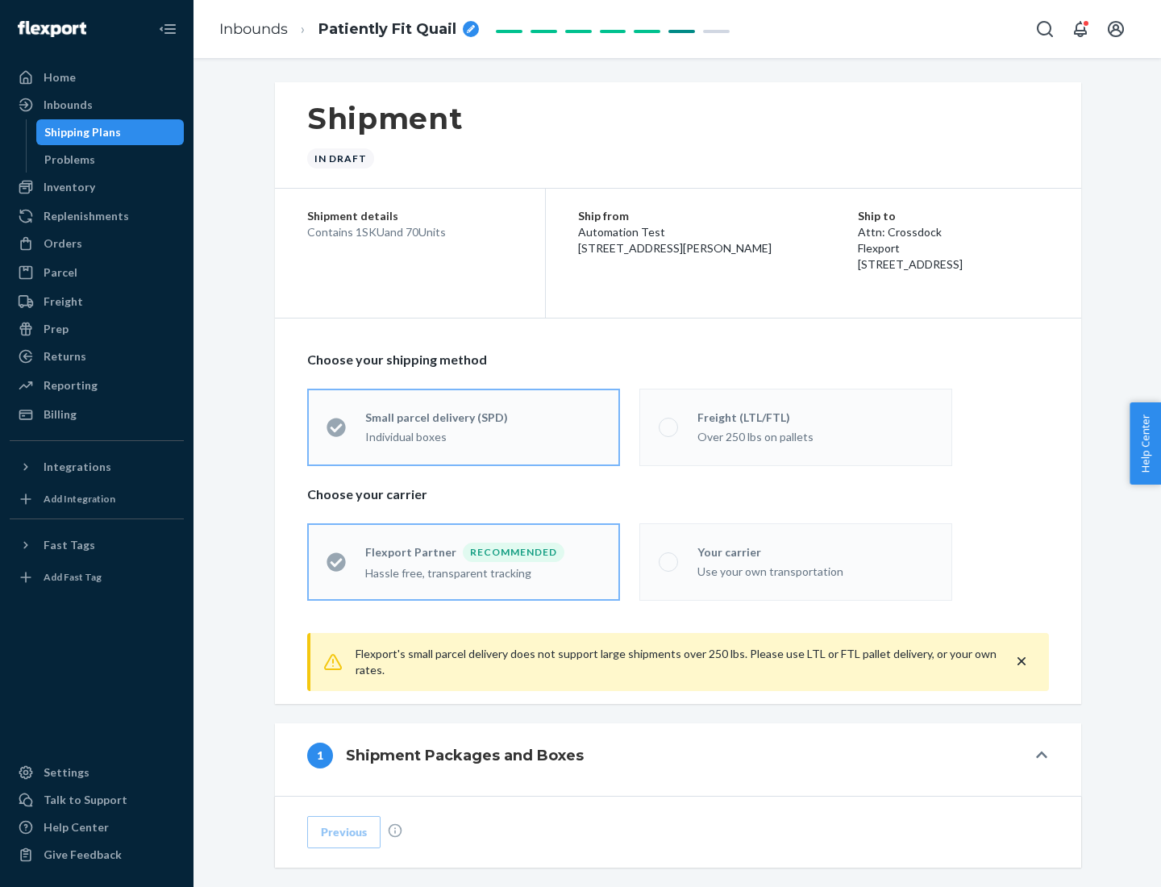
click at [796, 427] on div "Over 250 lbs on pallets" at bounding box center [814, 435] width 235 height 19
click at [669, 427] on input "Freight (LTL/FTL) Over 250 lbs on pallets" at bounding box center [664, 427] width 10 height 10
radio input "true"
radio input "false"
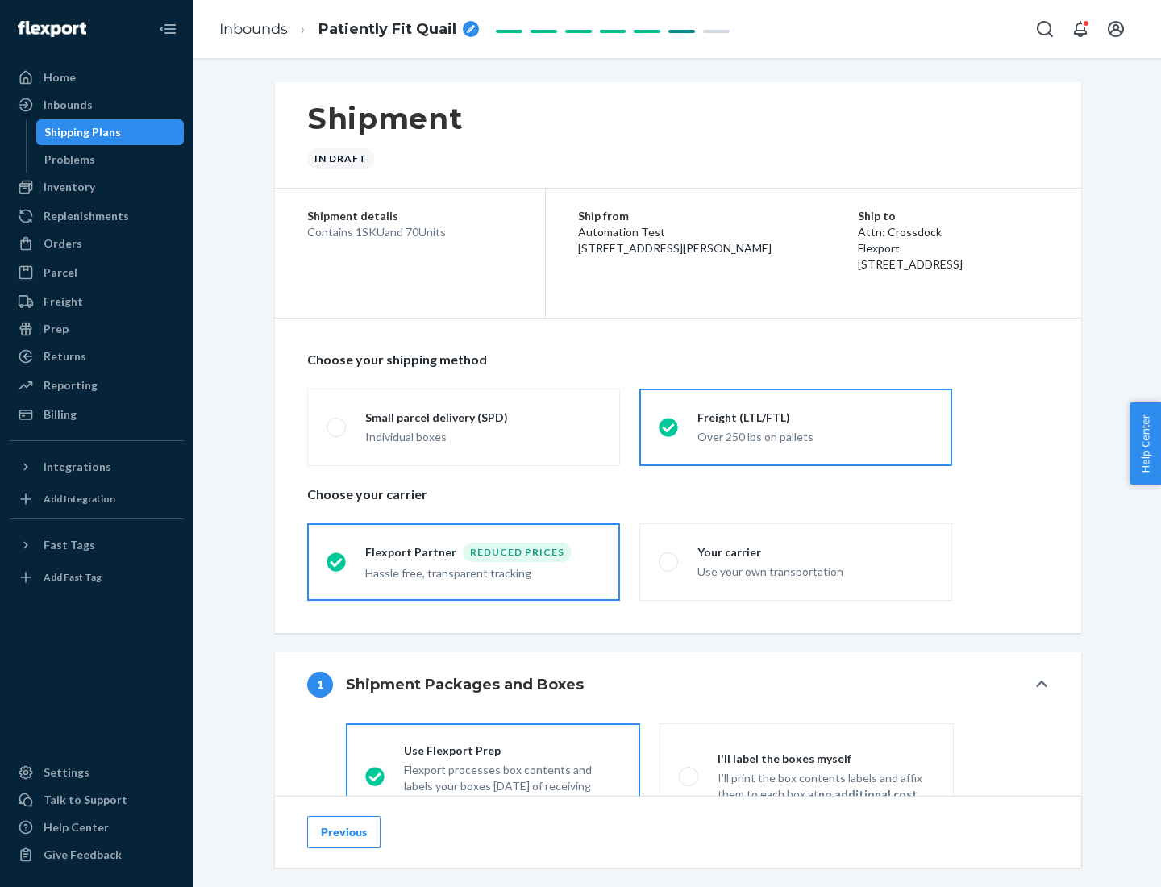
scroll to position [89, 0]
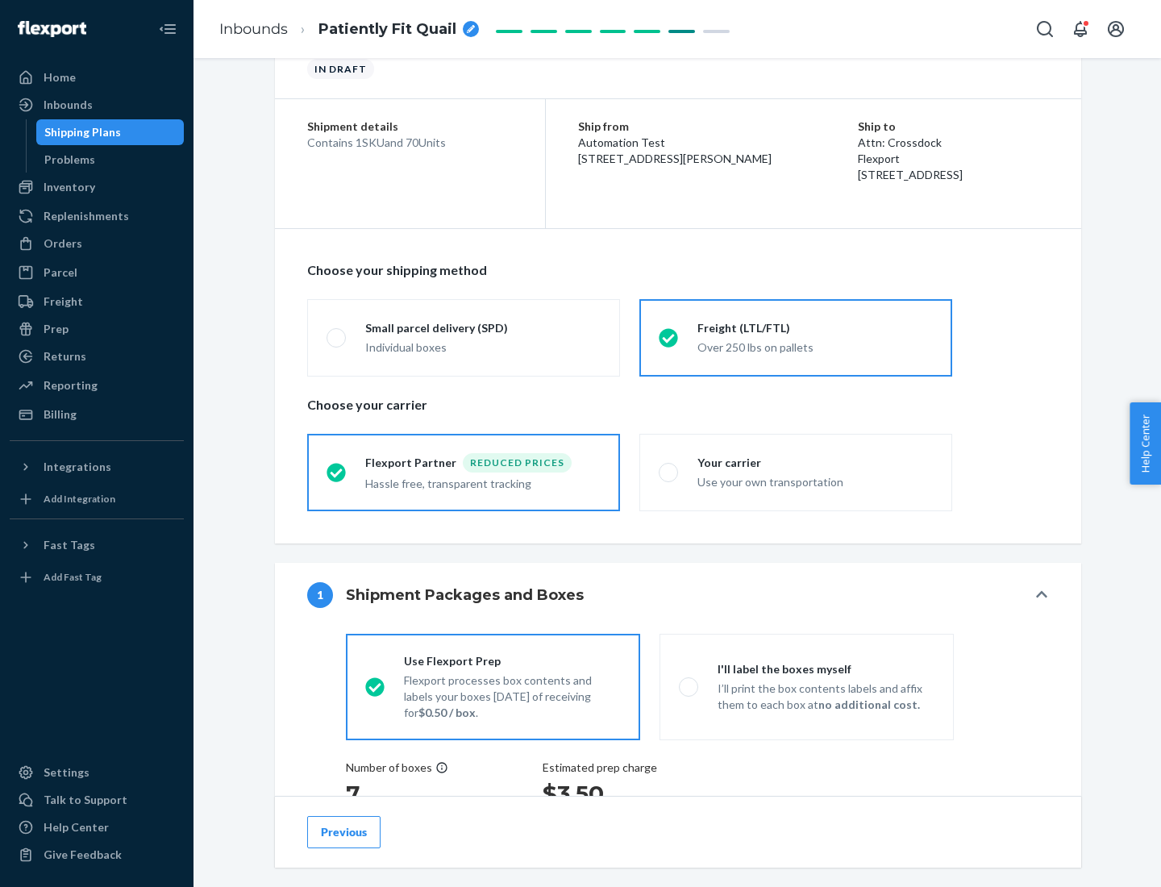
click at [796, 472] on div "Use your own transportation" at bounding box center [814, 480] width 235 height 19
click at [669, 472] on input "Your carrier Use your own transportation" at bounding box center [664, 472] width 10 height 10
radio input "true"
radio input "false"
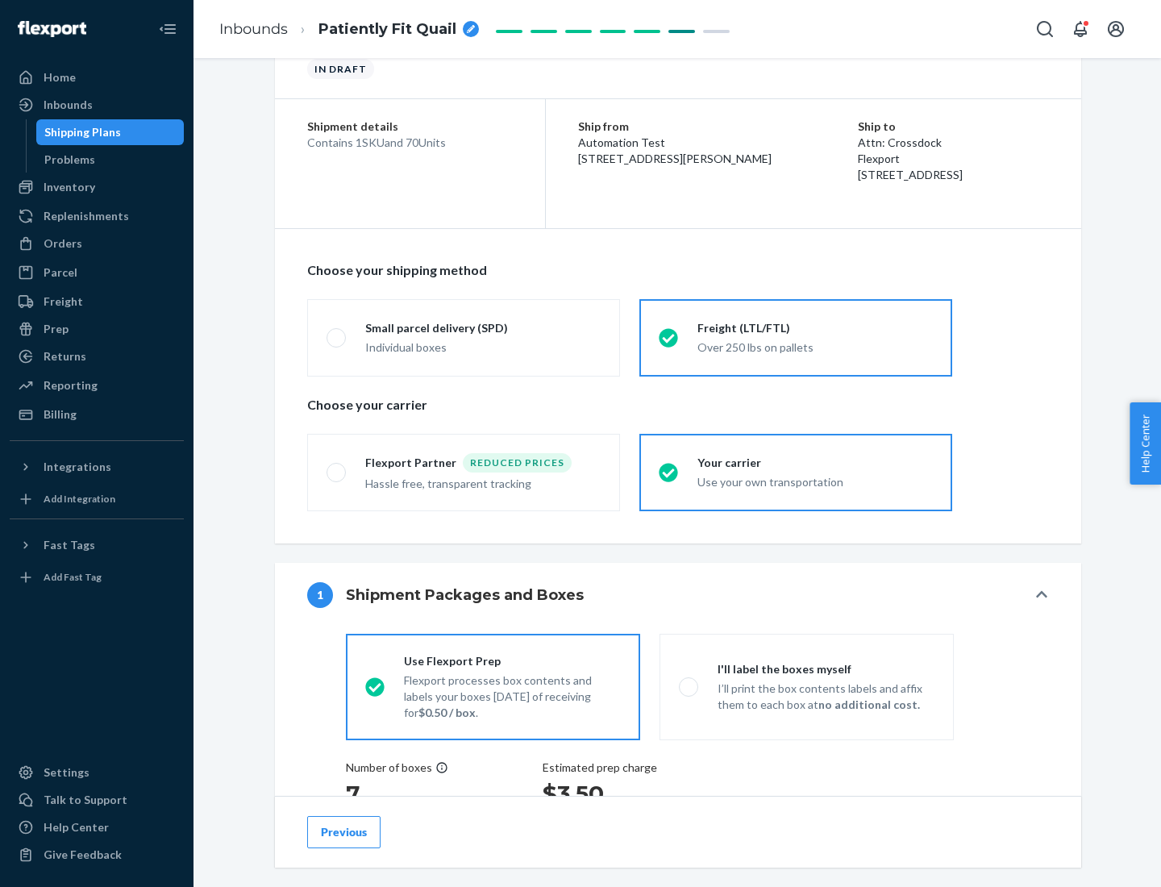
scroll to position [304, 0]
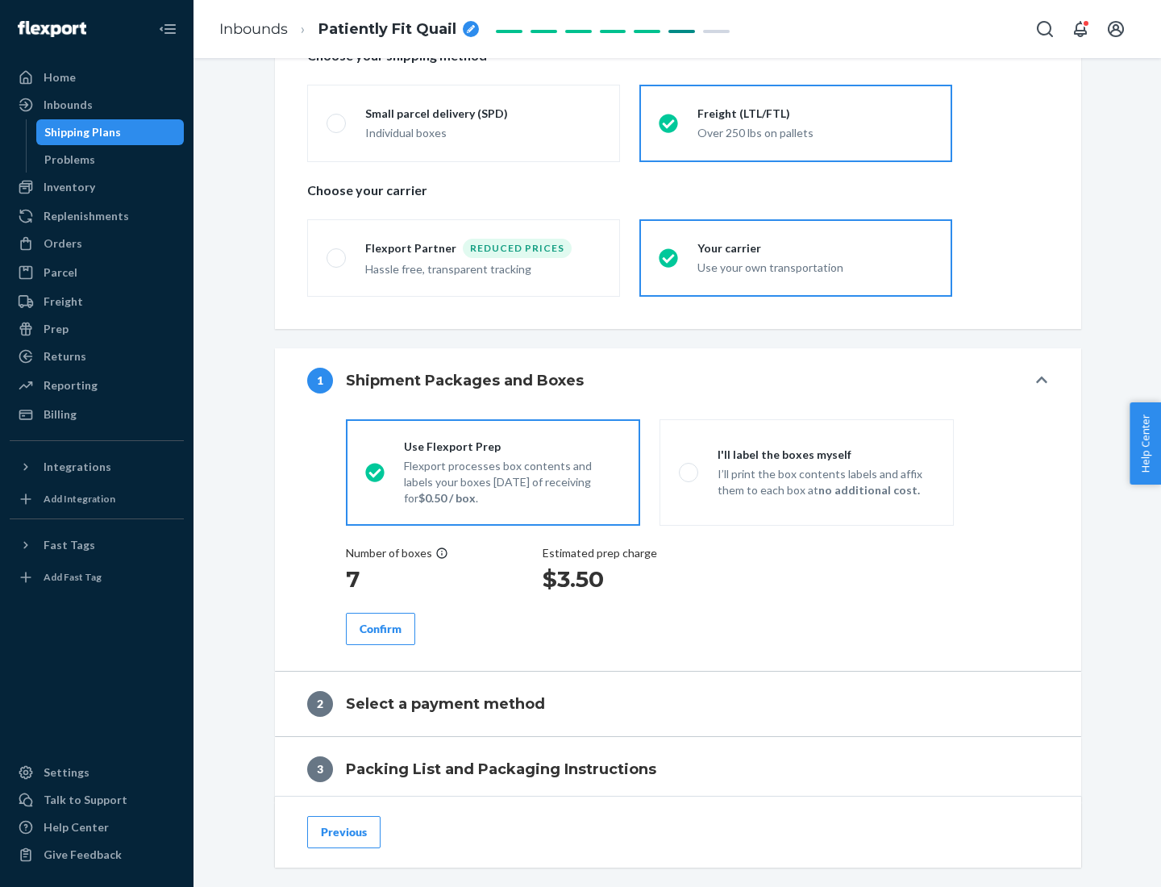
click at [806, 472] on p "I’ll print the box contents labels and affix them to each box at no additional …" at bounding box center [826, 482] width 217 height 32
click at [689, 472] on input "I'll label the boxes myself I’ll print the box contents labels and affix them t…" at bounding box center [684, 472] width 10 height 10
radio input "true"
radio input "false"
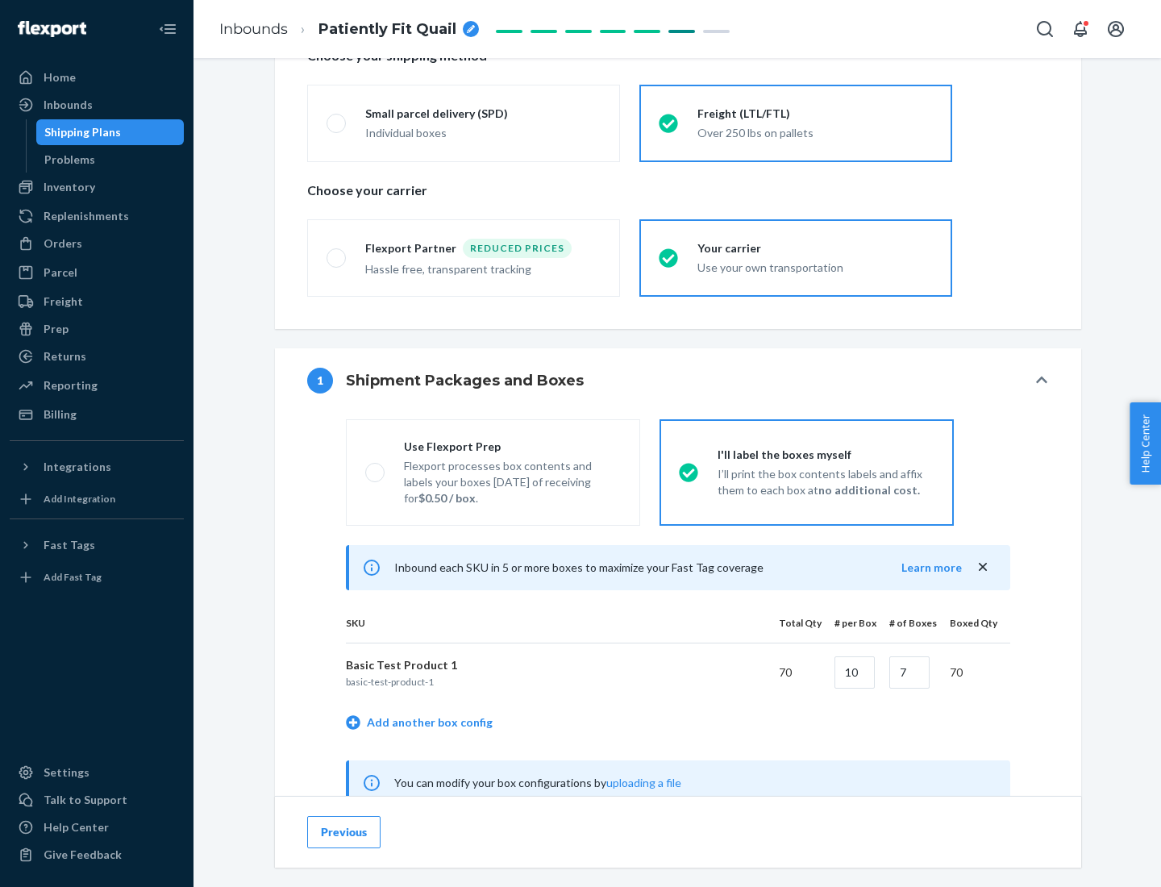
scroll to position [504, 0]
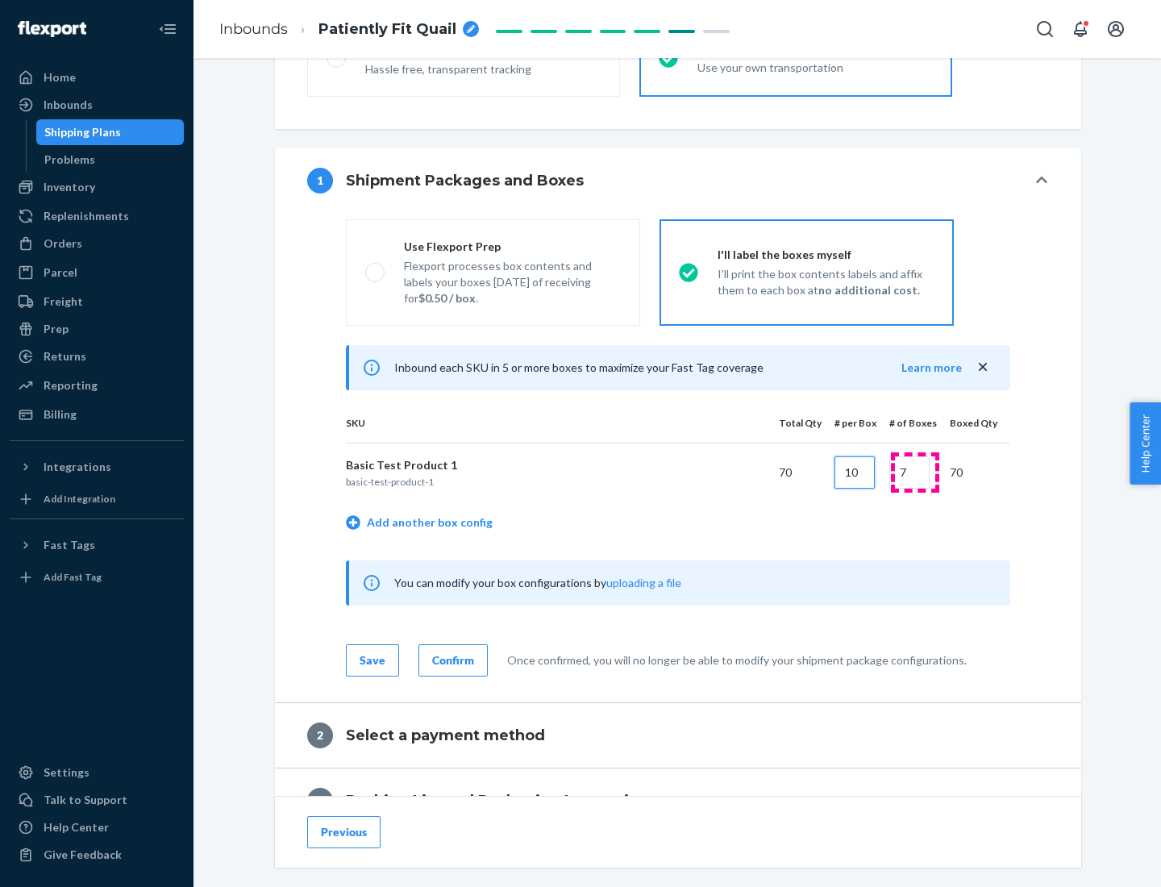
type input "10"
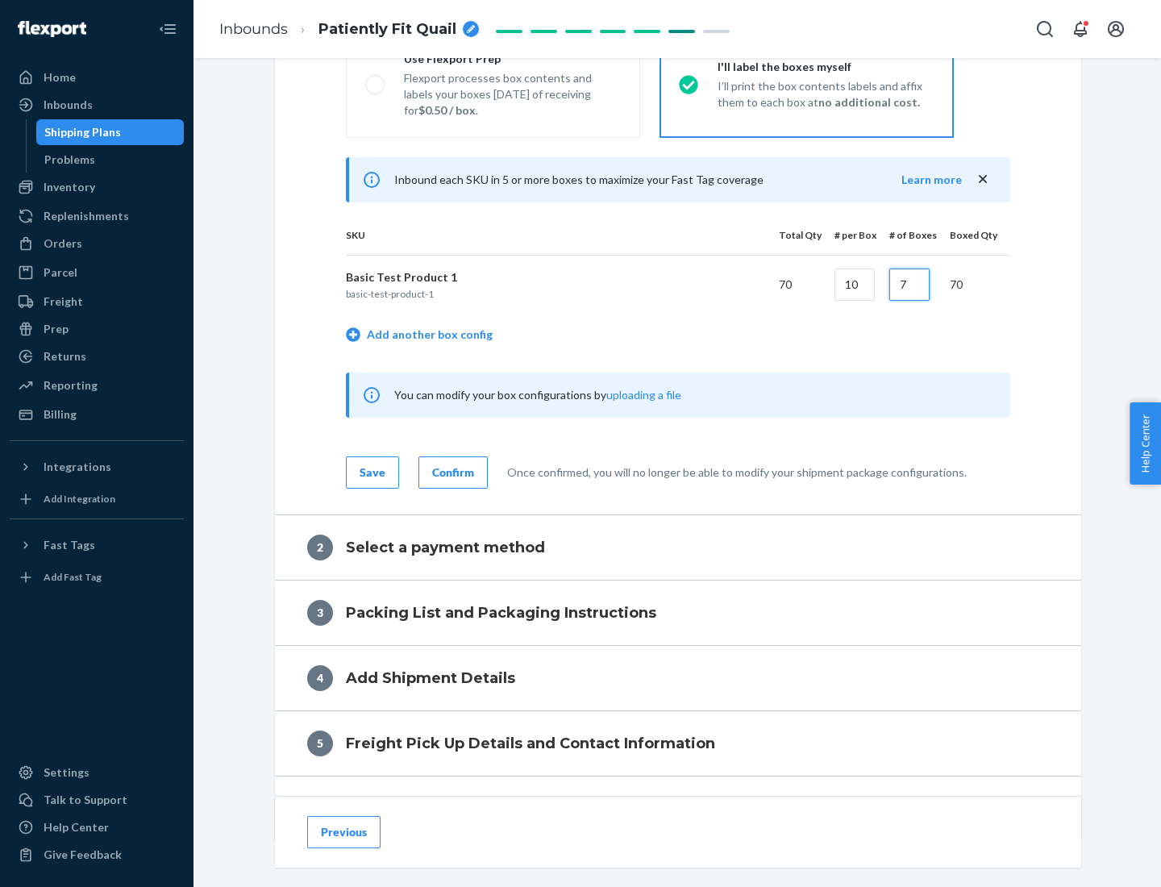
type input "7"
click at [451, 472] on div "Confirm" at bounding box center [453, 472] width 42 height 16
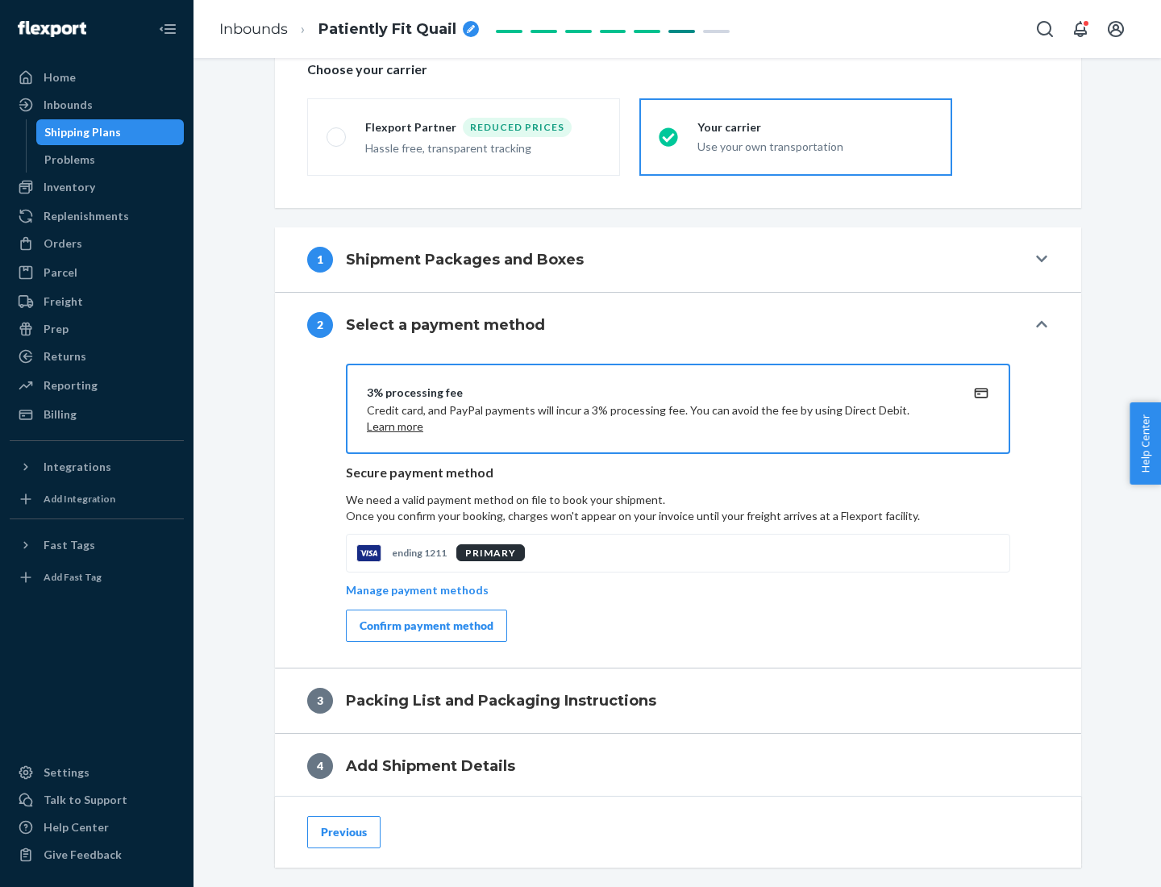
scroll to position [578, 0]
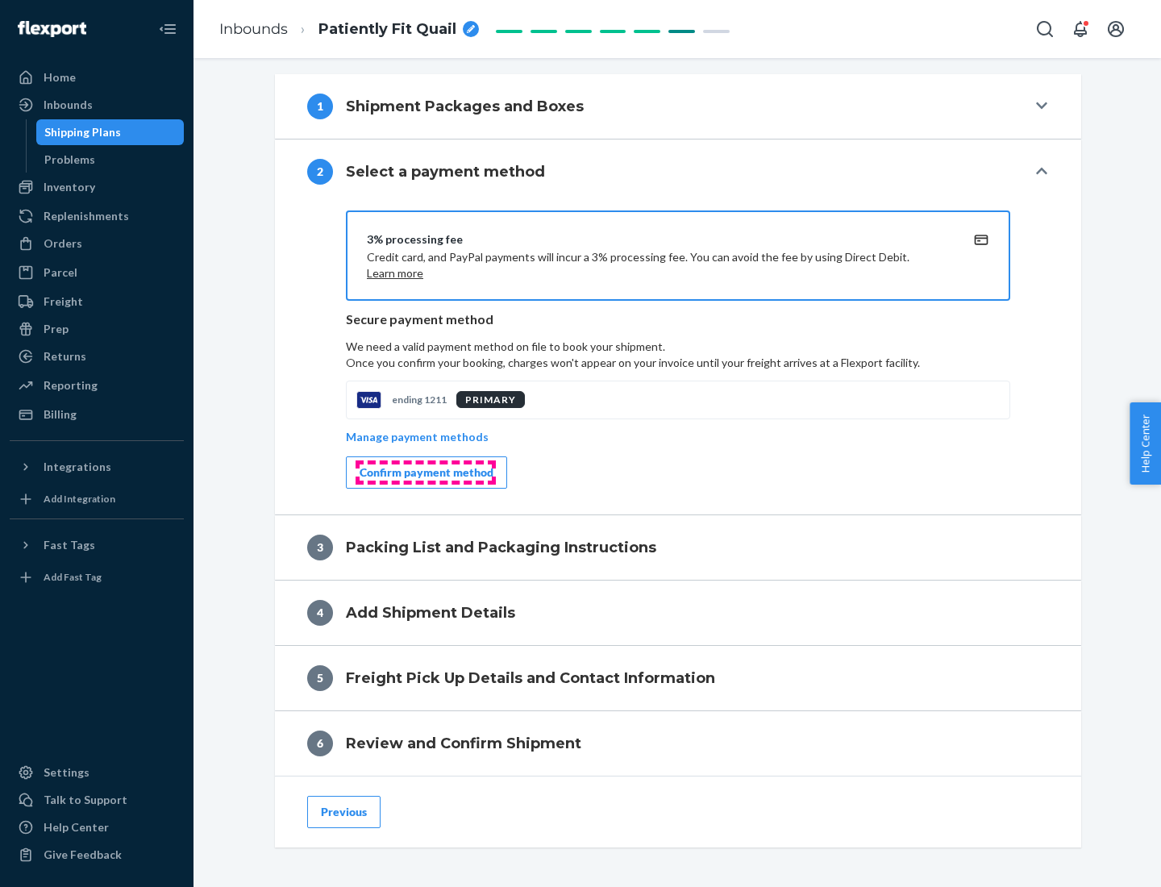
click at [425, 472] on div "Confirm payment method" at bounding box center [427, 472] width 134 height 16
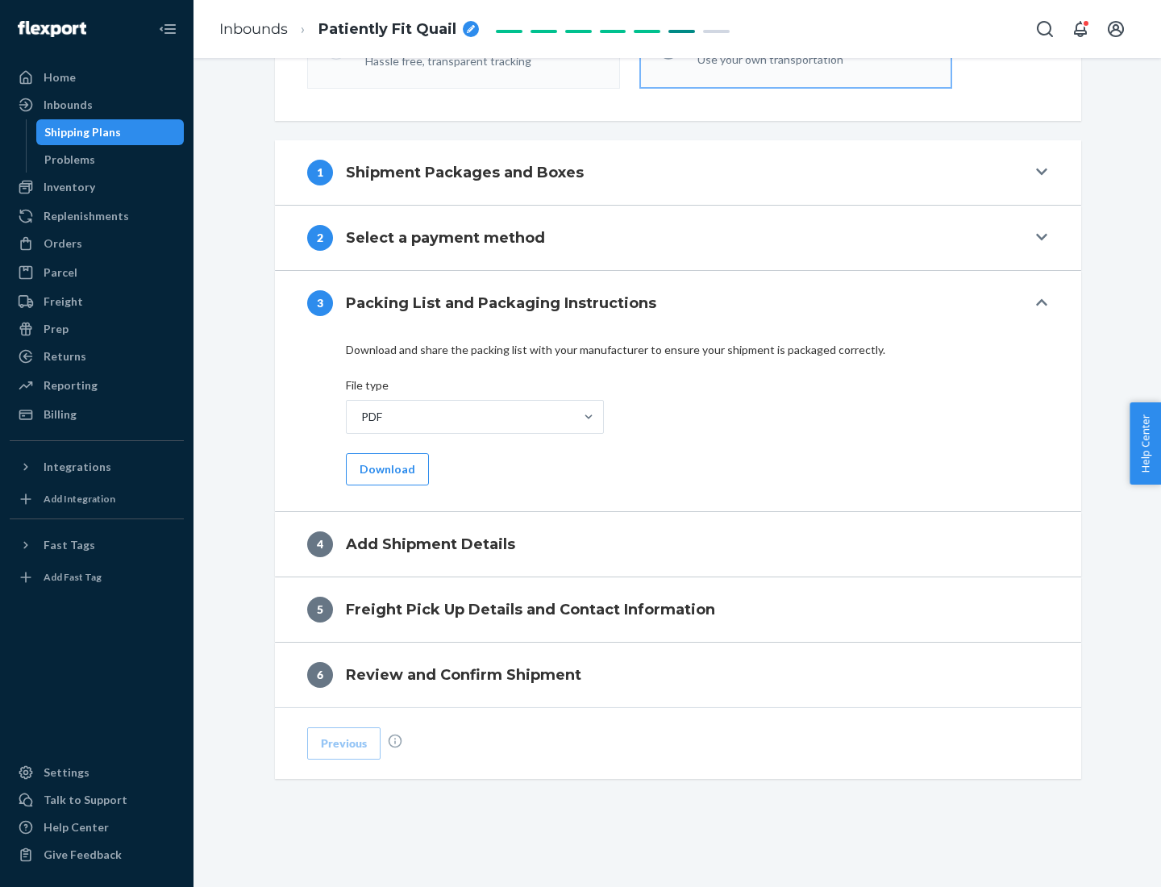
scroll to position [509, 0]
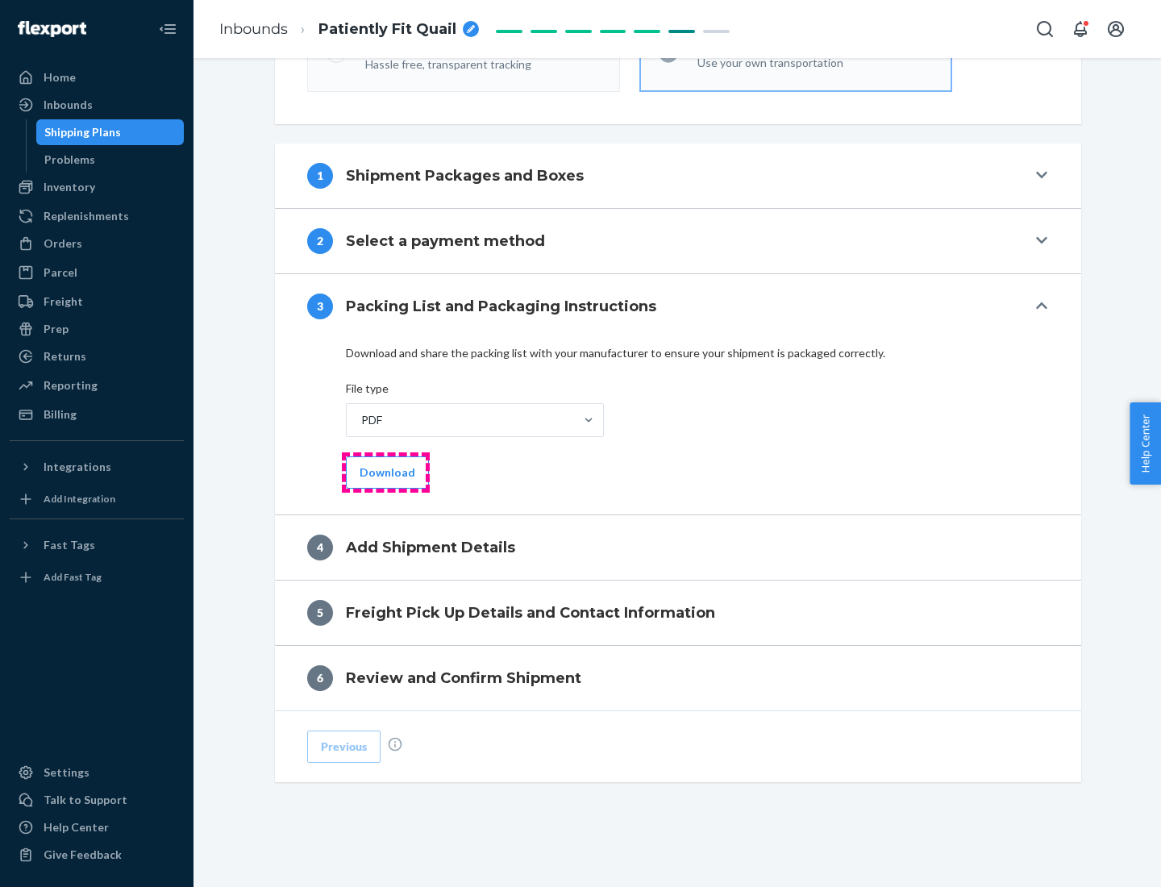
click at [385, 472] on button "Download" at bounding box center [387, 472] width 83 height 32
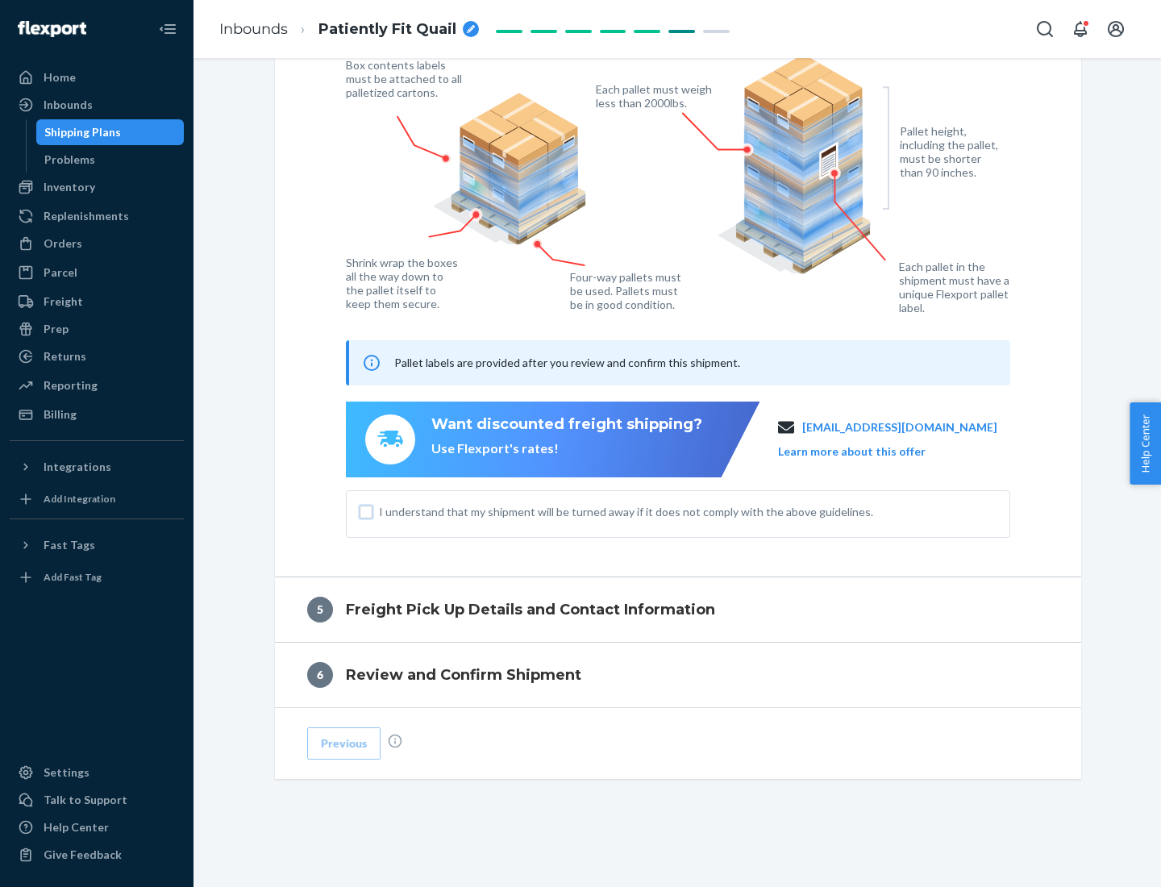
click at [366, 511] on input "I understand that my shipment will be turned away if it does not comply with th…" at bounding box center [366, 512] width 13 height 13
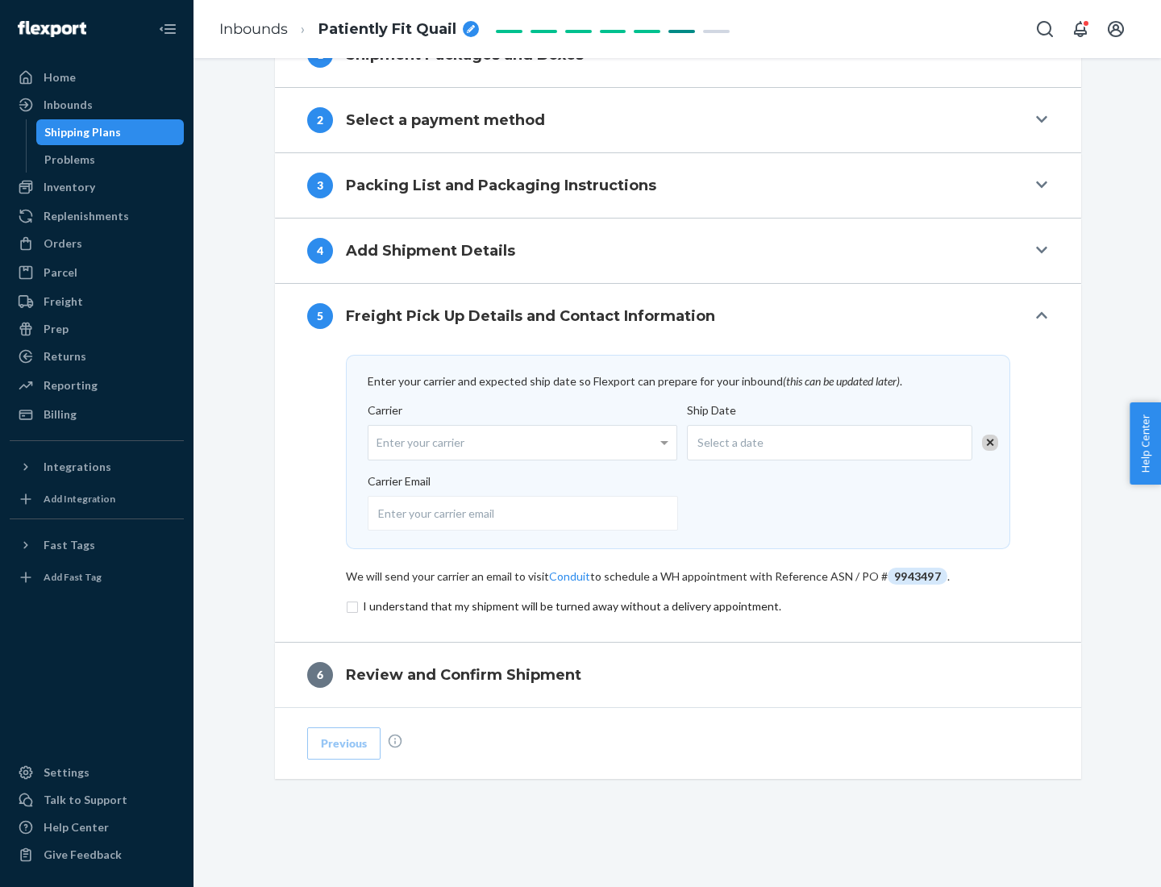
scroll to position [630, 0]
click at [678, 606] on input "checkbox" at bounding box center [678, 606] width 664 height 19
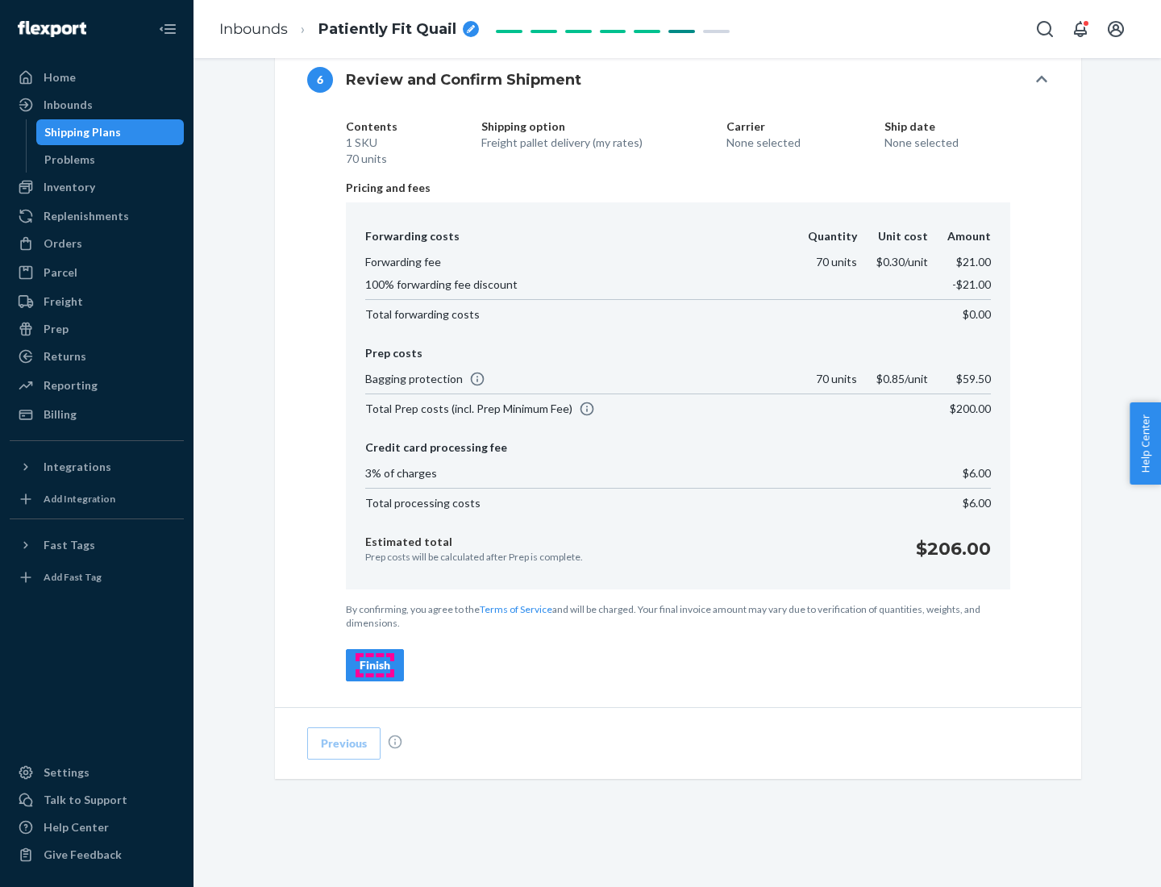
click at [375, 665] on div "Finish" at bounding box center [375, 665] width 31 height 16
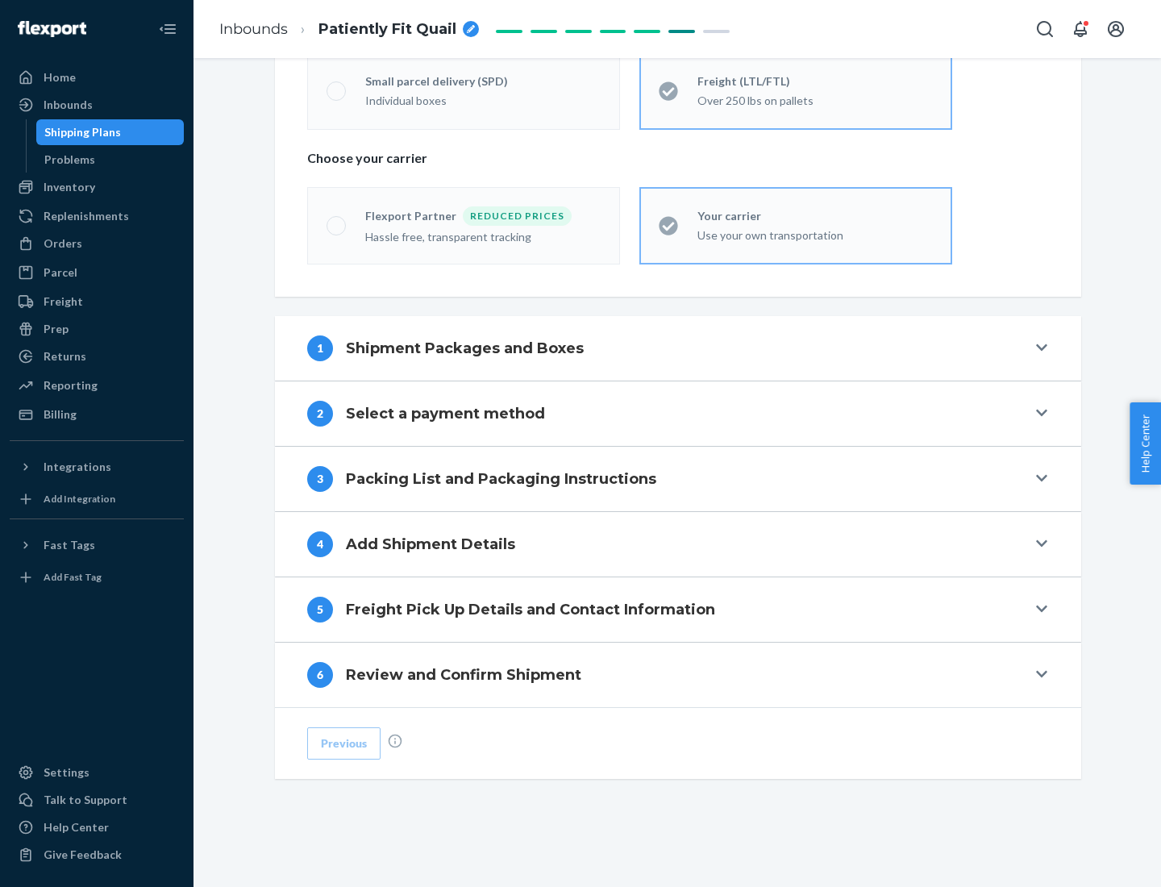
scroll to position [336, 0]
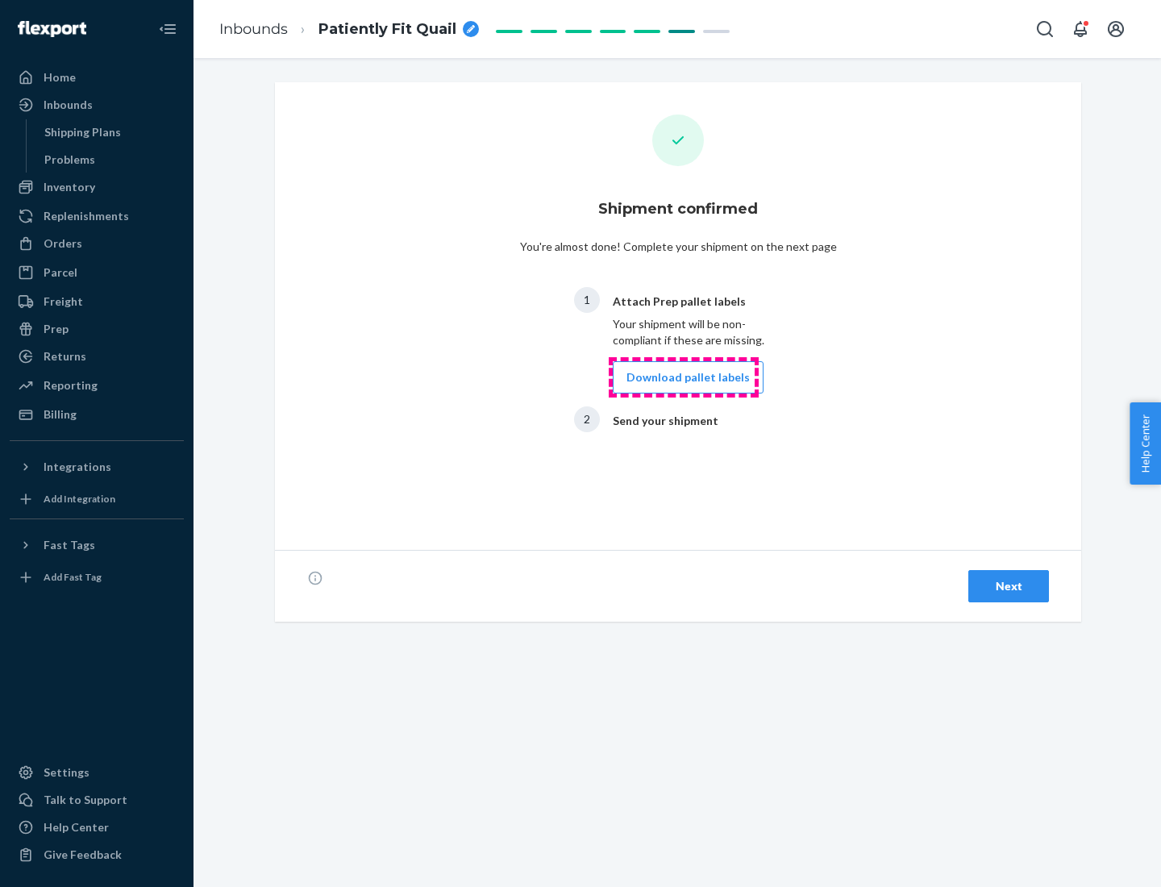
click at [684, 377] on button "Download pallet labels" at bounding box center [688, 377] width 151 height 32
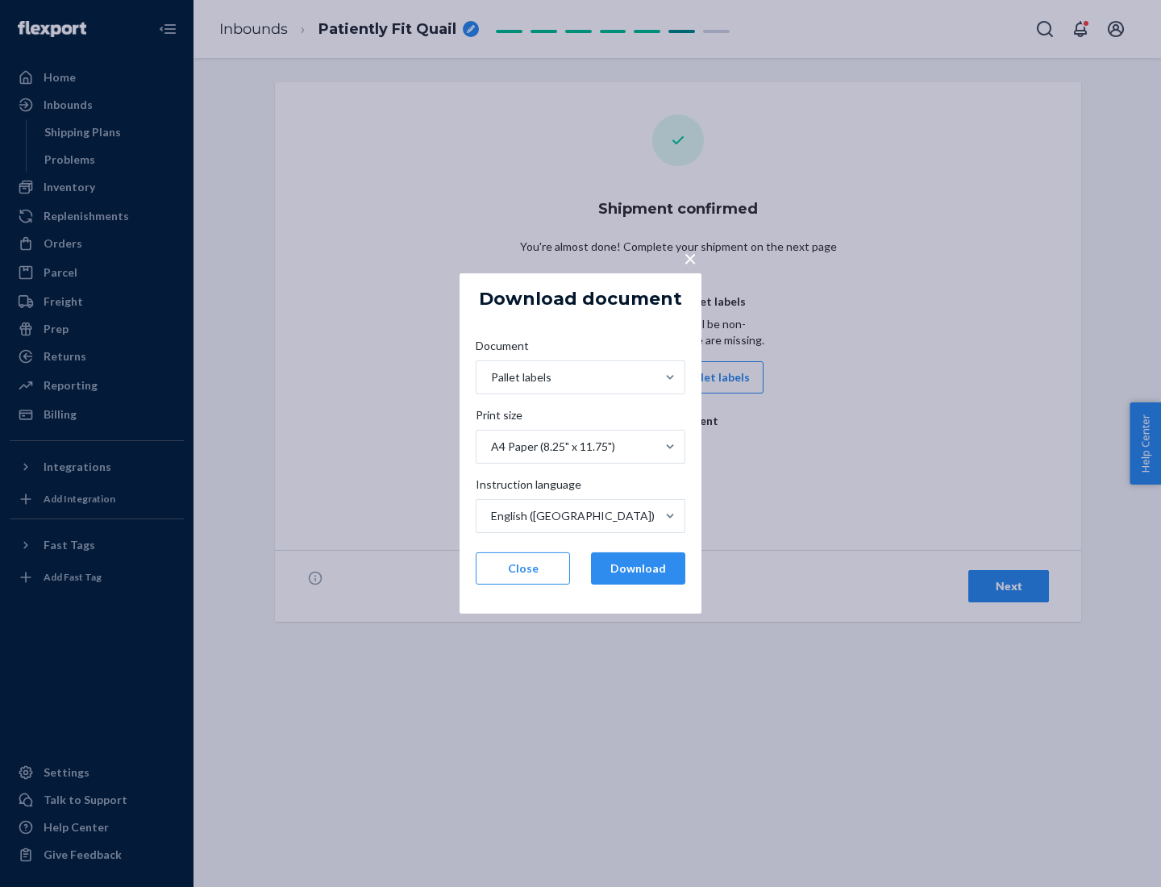
click at [638, 568] on button "Download" at bounding box center [638, 568] width 94 height 32
click at [689, 257] on span "×" at bounding box center [690, 257] width 13 height 27
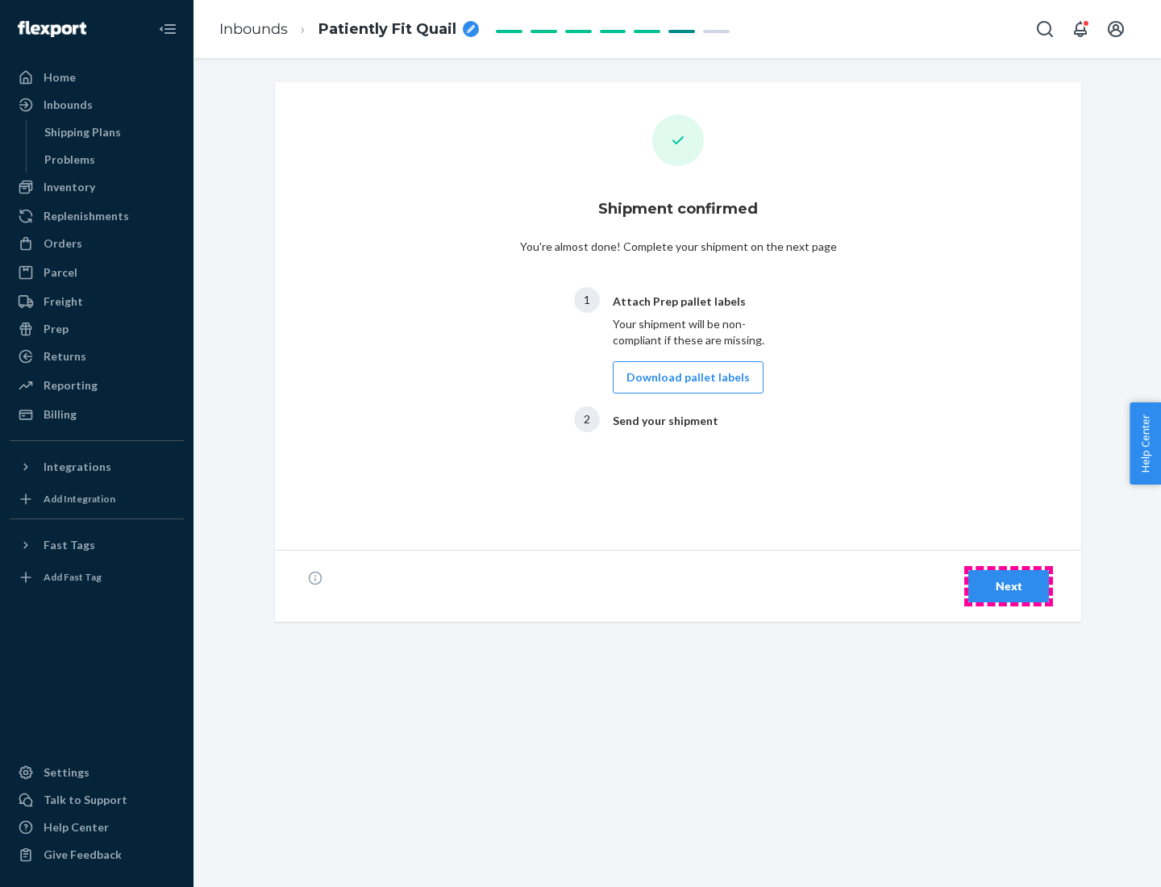
click at [1009, 586] on div "Next" at bounding box center [1008, 586] width 53 height 16
